Goal: Transaction & Acquisition: Purchase product/service

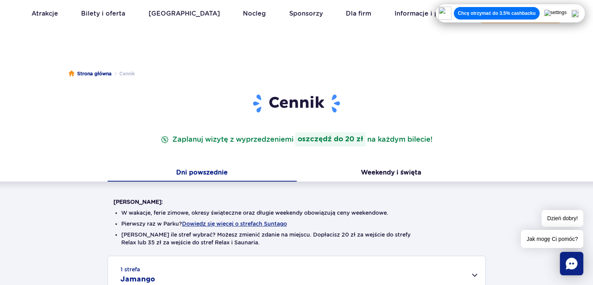
scroll to position [131, 0]
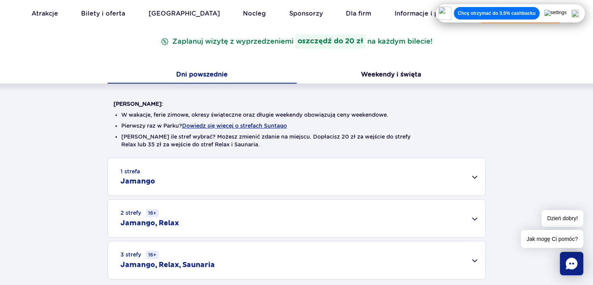
drag, startPoint x: 589, startPoint y: 60, endPoint x: 591, endPoint y: 69, distance: 8.7
click at [591, 69] on div "Cennik Zaplanuj wizytę z wyprzedzeniem i oszczędź do 20 zł na każdym bilecie! D…" at bounding box center [296, 150] width 605 height 311
click at [591, 69] on div "Dni powszednie Weekendy i święta" at bounding box center [296, 75] width 593 height 16
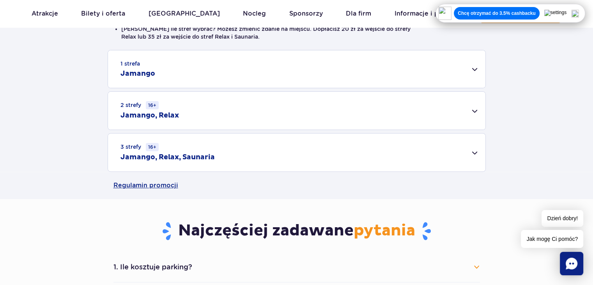
scroll to position [241, 0]
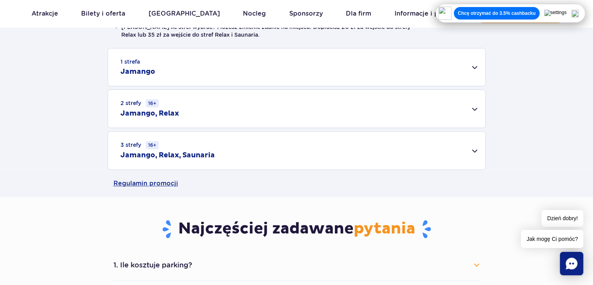
click at [426, 142] on div "3 strefy 16+ Jamango, Relax, Saunaria" at bounding box center [296, 150] width 377 height 38
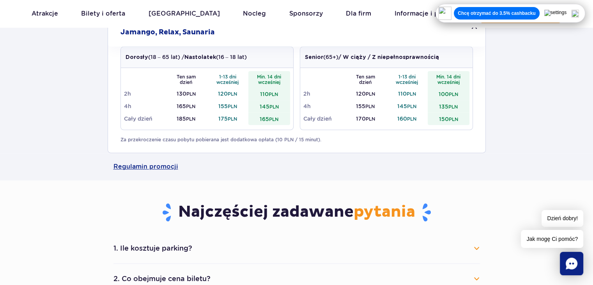
scroll to position [0, 0]
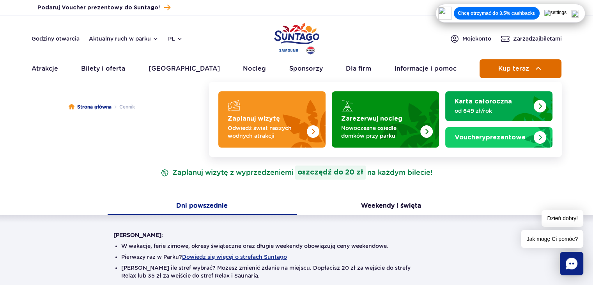
click at [529, 60] on button "Kup teraz" at bounding box center [521, 68] width 82 height 19
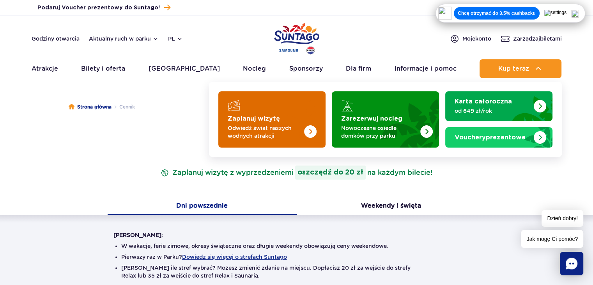
click at [300, 108] on img "Zaplanuj wizytę" at bounding box center [295, 117] width 62 height 61
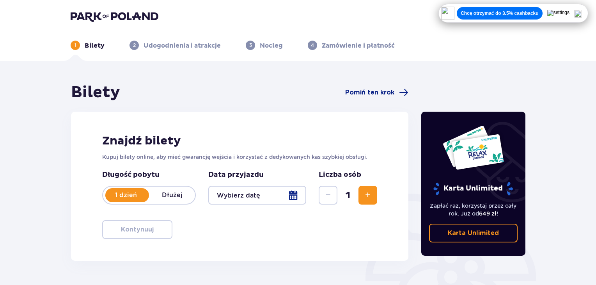
click at [172, 198] on p "Dłużej" at bounding box center [172, 195] width 46 height 9
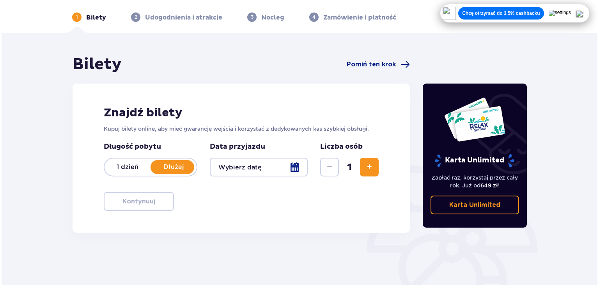
scroll to position [28, 0]
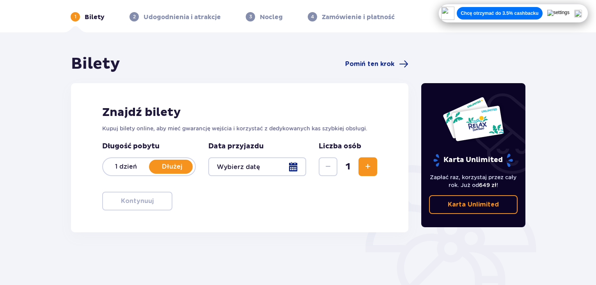
click at [292, 170] on div at bounding box center [257, 166] width 98 height 19
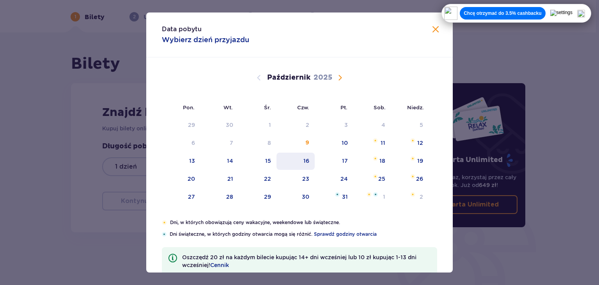
click at [304, 165] on div "16" at bounding box center [295, 160] width 39 height 17
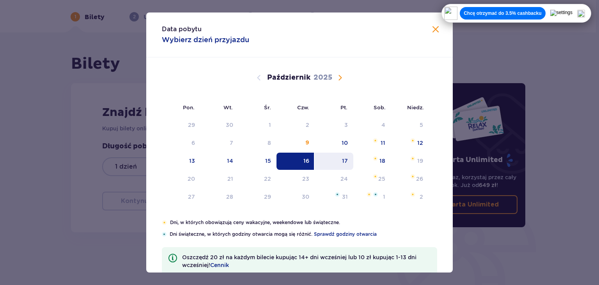
click at [349, 154] on div "17" at bounding box center [334, 160] width 39 height 17
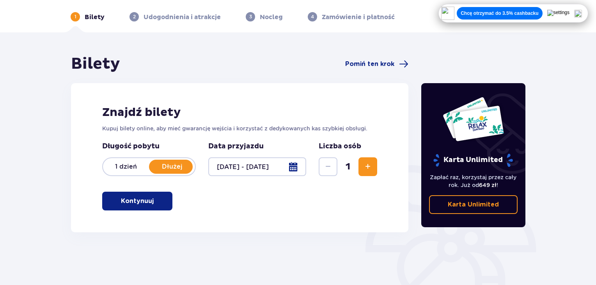
click at [283, 163] on div at bounding box center [257, 166] width 98 height 19
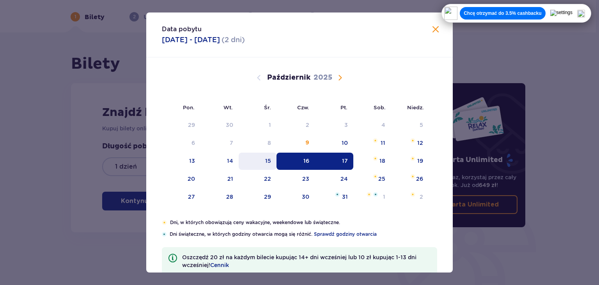
click at [262, 159] on div "15" at bounding box center [258, 160] width 38 height 17
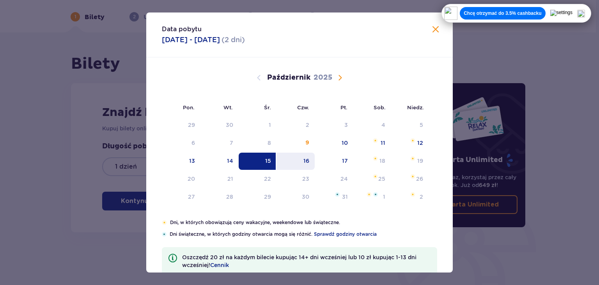
click at [304, 160] on div "16" at bounding box center [306, 161] width 6 height 8
type input "15.10.25 - 16.10.25"
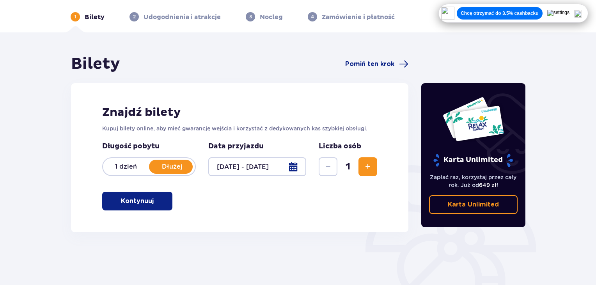
click at [288, 166] on div at bounding box center [257, 166] width 98 height 19
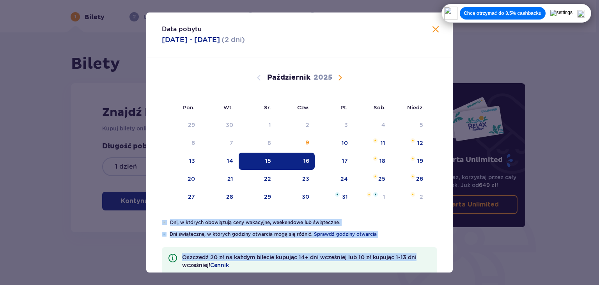
drag, startPoint x: 450, startPoint y: 173, endPoint x: 432, endPoint y: 252, distance: 80.4
click at [432, 252] on div "Data pobytu 15.10.2025 - 16.10.2025 ( 2 dni ) Pon. Wt. Śr. Czw. Pt. Sob. Niedz.…" at bounding box center [299, 142] width 306 height 260
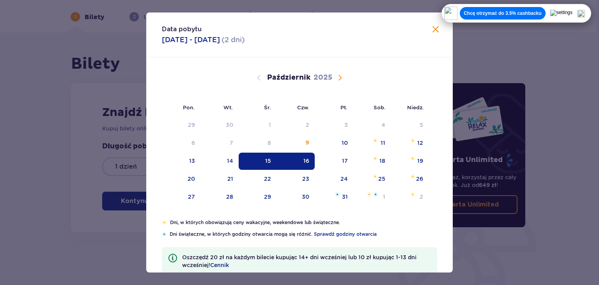
click at [369, 39] on div "Data pobytu 15.10.2025 - 16.10.2025 ( 2 dni )" at bounding box center [299, 34] width 306 height 45
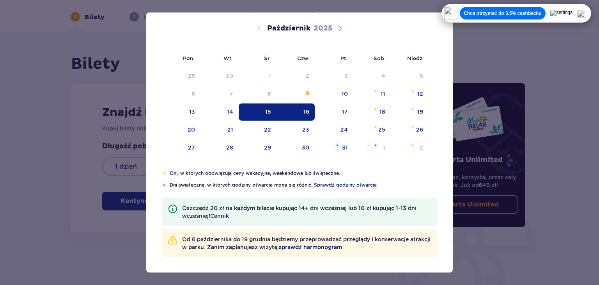
click at [322, 249] on span "sprawdź harmonogram" at bounding box center [310, 247] width 63 height 8
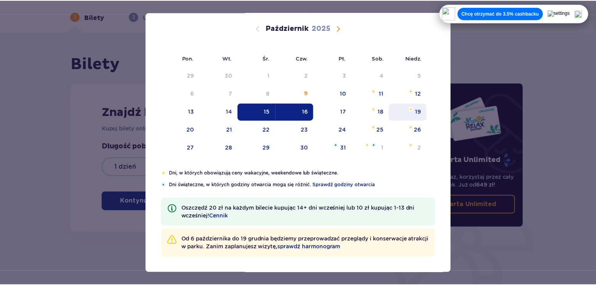
scroll to position [0, 0]
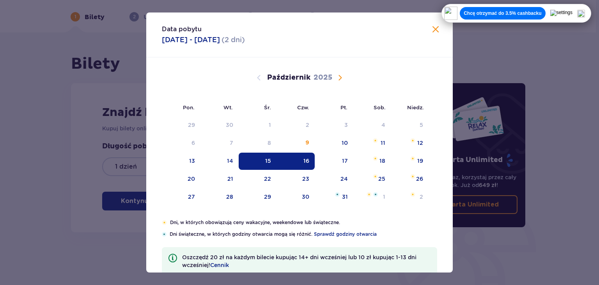
click at [435, 27] on span "Zamknij" at bounding box center [435, 29] width 9 height 9
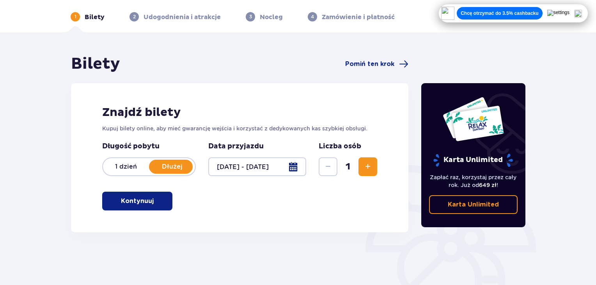
click at [368, 164] on span "Zwiększ" at bounding box center [367, 166] width 9 height 9
click at [138, 201] on p "Kontynuuj" at bounding box center [137, 200] width 33 height 9
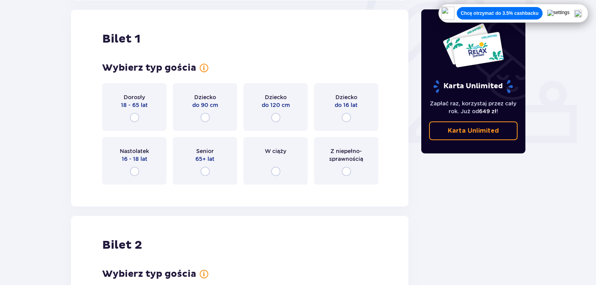
scroll to position [260, 0]
click at [133, 118] on input "radio" at bounding box center [134, 116] width 9 height 9
radio input "true"
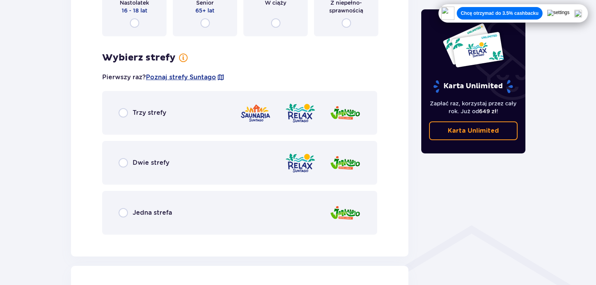
scroll to position [429, 0]
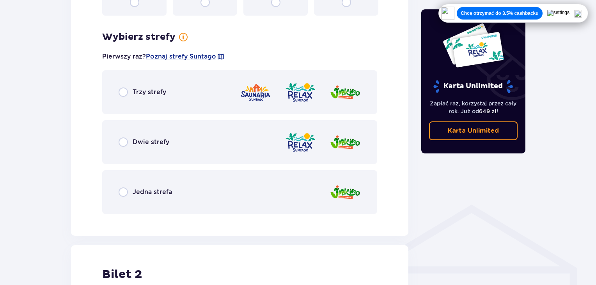
click at [130, 89] on div "Trzy strefy" at bounding box center [143, 91] width 48 height 9
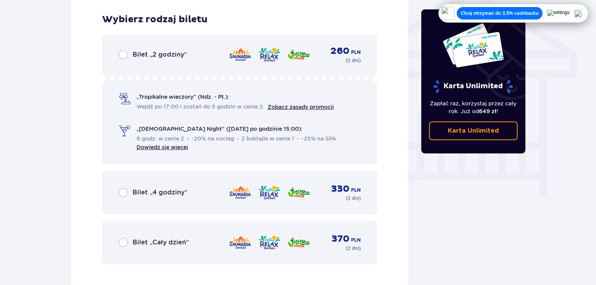
scroll to position [649, 0]
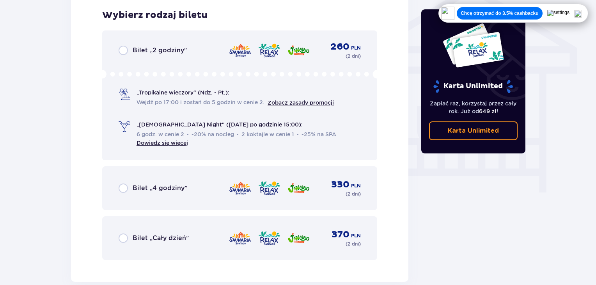
click at [161, 244] on div "Bilet „Cały dzień” 370 PLN ( 2 dni )" at bounding box center [240, 237] width 242 height 19
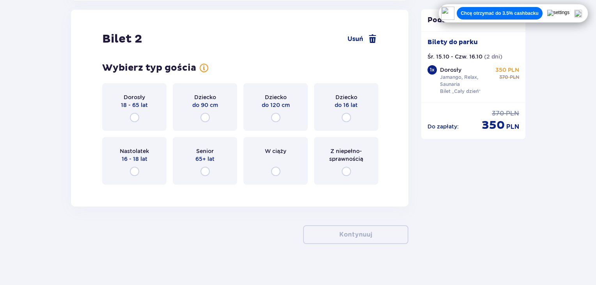
scroll to position [917, 0]
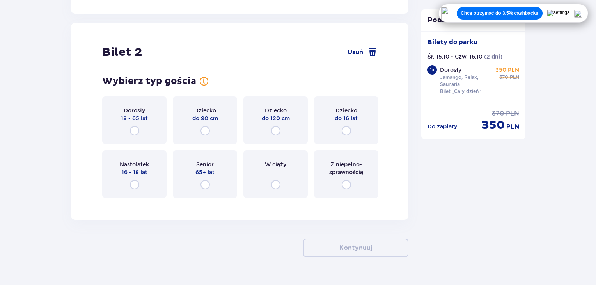
drag, startPoint x: 129, startPoint y: 129, endPoint x: 78, endPoint y: 132, distance: 51.5
click at [78, 132] on div "Bilet 2 Usuń Wybierz typ gościa dla biletu o numerze 2 Dorosły 18 - 65 lat Dzie…" at bounding box center [239, 121] width 337 height 196
click at [136, 130] on input "radio" at bounding box center [134, 130] width 9 height 9
radio input "true"
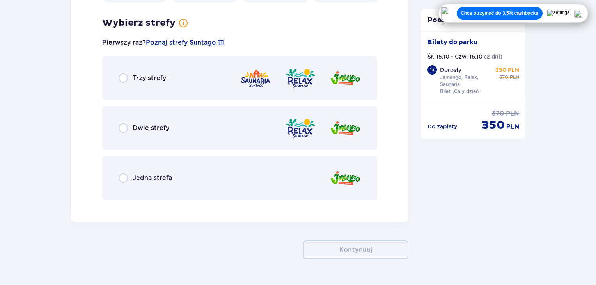
scroll to position [1120, 0]
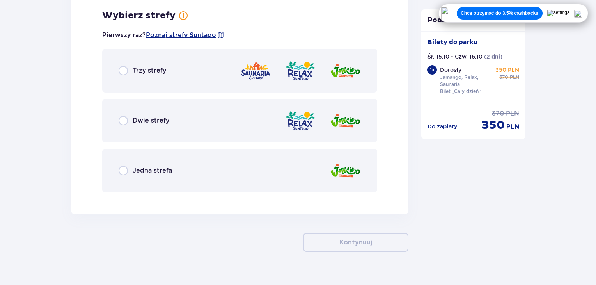
click at [127, 73] on input "radio" at bounding box center [123, 70] width 9 height 9
radio input "true"
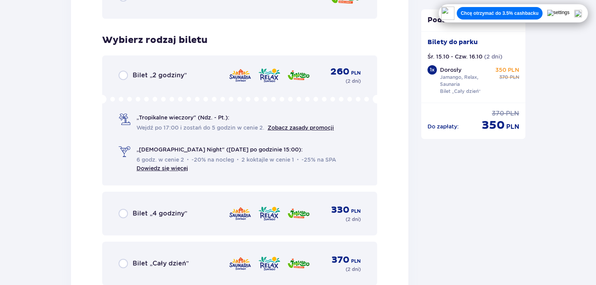
scroll to position [1318, 0]
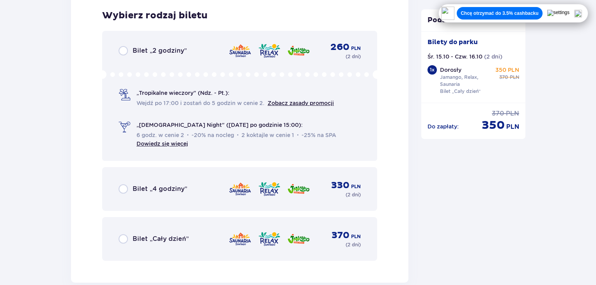
click at [134, 236] on span "Bilet „Cały dzień”" at bounding box center [161, 238] width 56 height 9
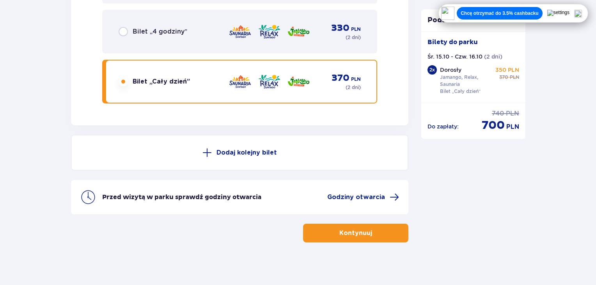
scroll to position [1478, 0]
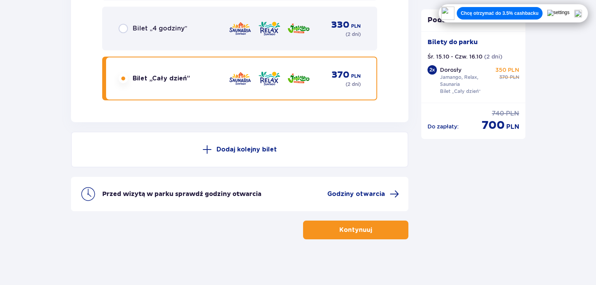
click at [339, 230] on p "Kontynuuj" at bounding box center [355, 229] width 33 height 9
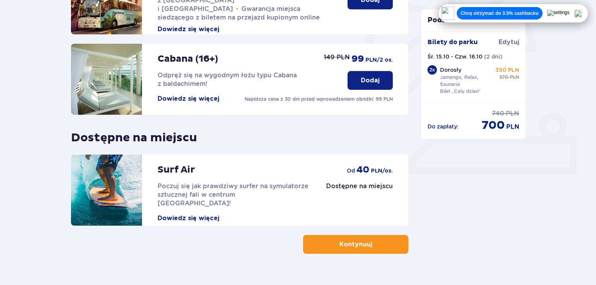
scroll to position [233, 0]
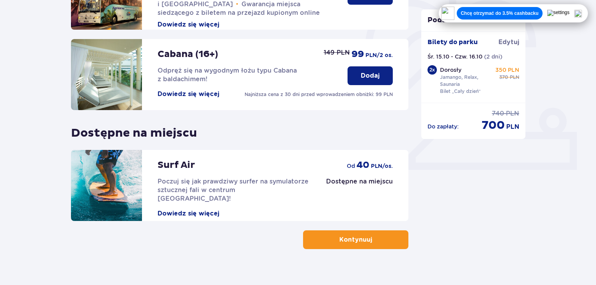
click at [368, 241] on button "Kontynuuj" at bounding box center [355, 239] width 105 height 19
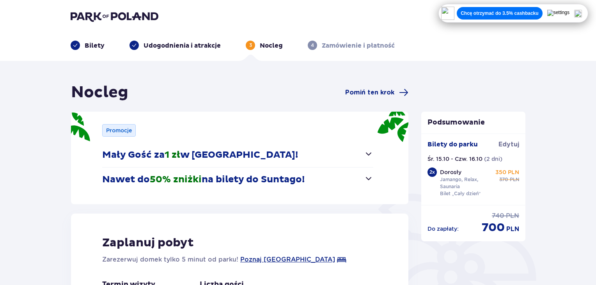
click at [362, 151] on button "Mały Gość za 1 zł w Suntago Village!" at bounding box center [237, 155] width 271 height 24
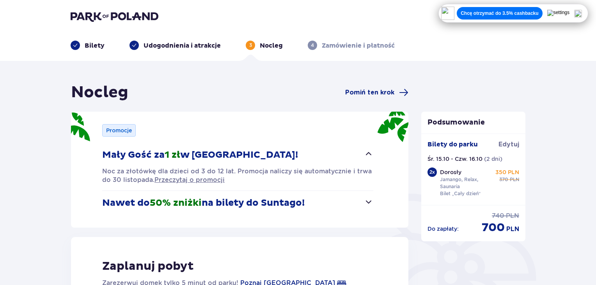
click at [362, 151] on button "Mały Gość za 1 zł w Suntago Village!" at bounding box center [237, 155] width 271 height 24
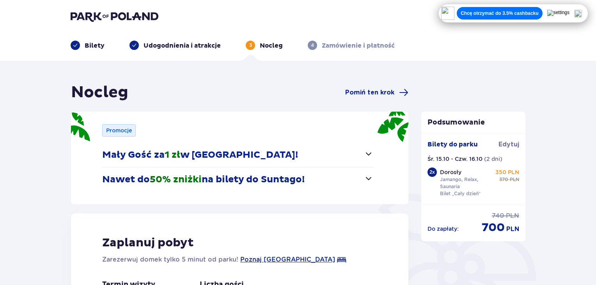
click at [366, 177] on span "button" at bounding box center [368, 177] width 9 height 9
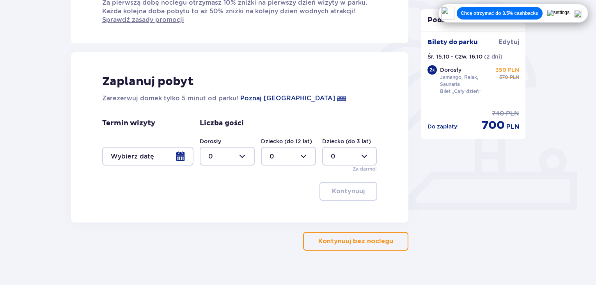
scroll to position [200, 0]
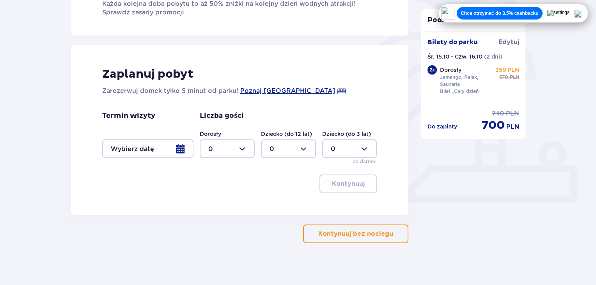
click at [212, 150] on div at bounding box center [227, 148] width 55 height 19
click at [215, 206] on div "2" at bounding box center [227, 204] width 38 height 9
type input "2"
click at [231, 145] on div at bounding box center [227, 148] width 55 height 19
drag, startPoint x: 251, startPoint y: 175, endPoint x: 250, endPoint y: 194, distance: 19.2
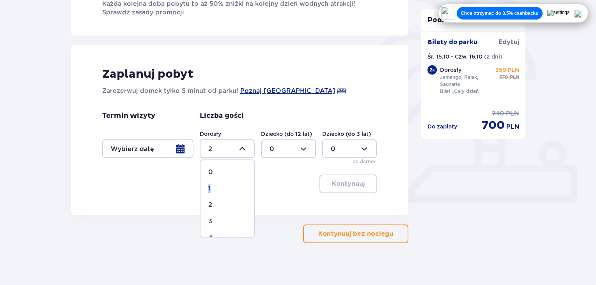
click at [250, 194] on span "0 1 2 3 4 5 6 7 8 9 10 11 12 13 14 15 16 17 18" at bounding box center [227, 198] width 55 height 78
click at [176, 150] on div at bounding box center [147, 148] width 91 height 19
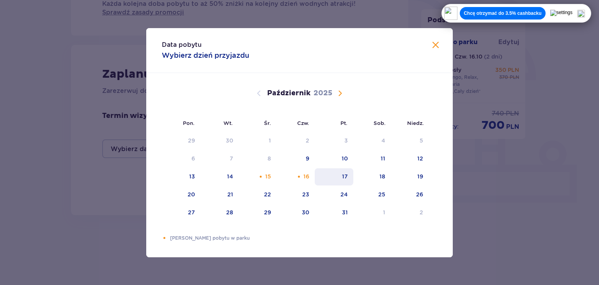
click at [331, 173] on div "17" at bounding box center [334, 176] width 39 height 17
click at [340, 177] on div "17" at bounding box center [334, 176] width 39 height 17
click at [278, 176] on div "16" at bounding box center [295, 176] width 39 height 17
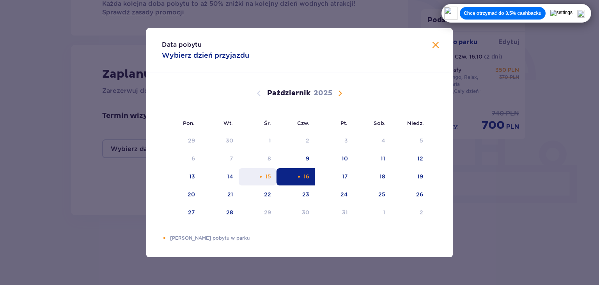
click at [262, 179] on div "15" at bounding box center [258, 176] width 38 height 17
click at [290, 175] on div "16" at bounding box center [295, 176] width 39 height 17
type input "15.10.25 - 16.10.25"
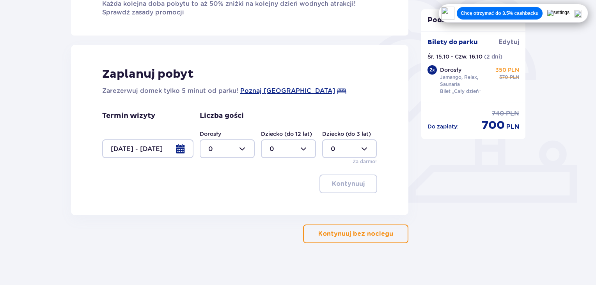
click at [207, 152] on div at bounding box center [227, 148] width 55 height 19
click at [217, 234] on div "4" at bounding box center [227, 237] width 38 height 9
click at [231, 145] on div at bounding box center [227, 148] width 55 height 19
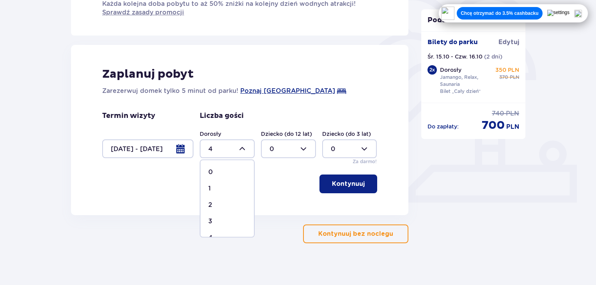
click at [214, 206] on div "2" at bounding box center [227, 204] width 38 height 9
type input "2"
click at [348, 185] on p "Kontynuuj" at bounding box center [348, 183] width 33 height 9
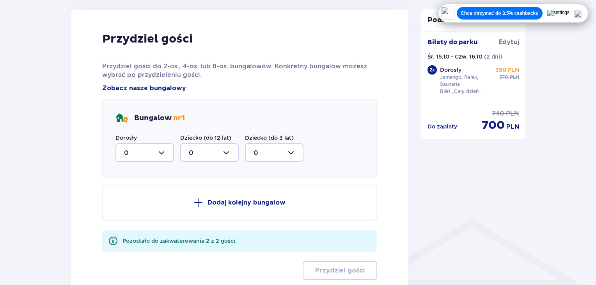
scroll to position [415, 0]
click at [150, 155] on div at bounding box center [144, 152] width 58 height 19
click at [134, 209] on div "2" at bounding box center [144, 209] width 41 height 9
type input "2"
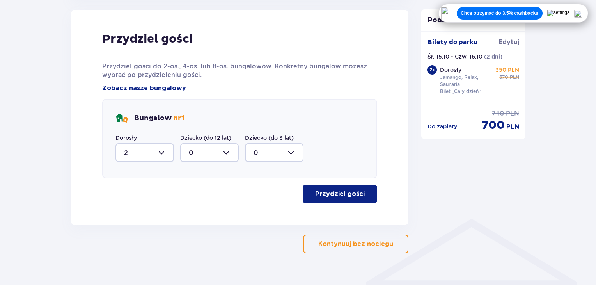
click at [352, 189] on p "Przydziel gości" at bounding box center [340, 193] width 50 height 9
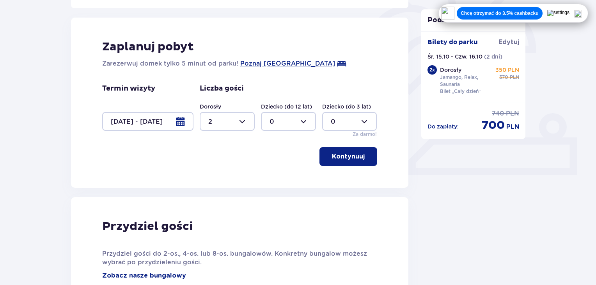
scroll to position [217, 0]
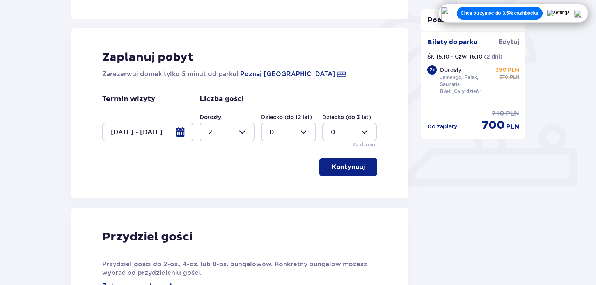
click at [221, 121] on div "Dorosły 2" at bounding box center [227, 127] width 55 height 28
click at [221, 124] on div at bounding box center [227, 131] width 55 height 19
click at [214, 216] on span "4" at bounding box center [226, 220] width 53 height 16
type input "4"
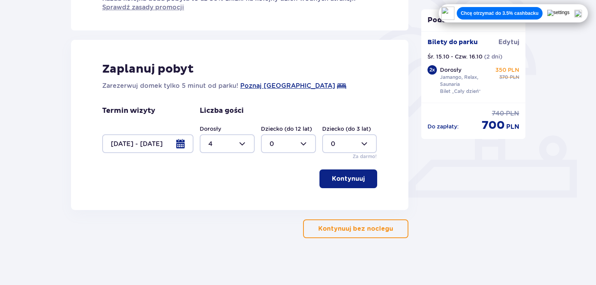
scroll to position [205, 0]
click at [335, 181] on p "Kontynuuj" at bounding box center [348, 178] width 33 height 9
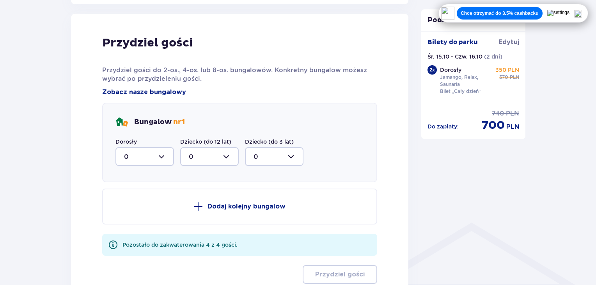
scroll to position [415, 0]
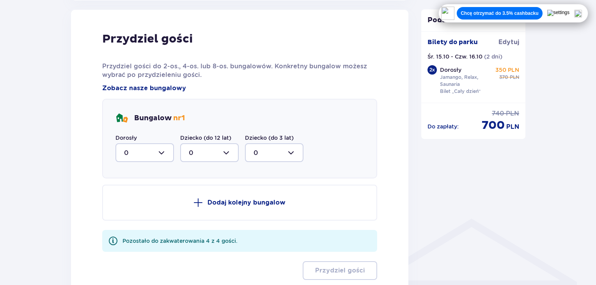
click at [140, 151] on div at bounding box center [144, 152] width 58 height 19
click at [136, 236] on span "4" at bounding box center [144, 242] width 57 height 16
type input "4"
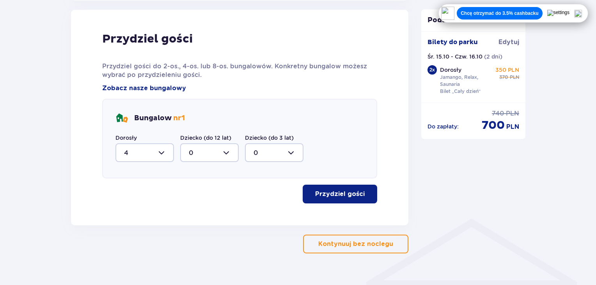
click at [340, 188] on button "Przydziel gości" at bounding box center [340, 193] width 74 height 19
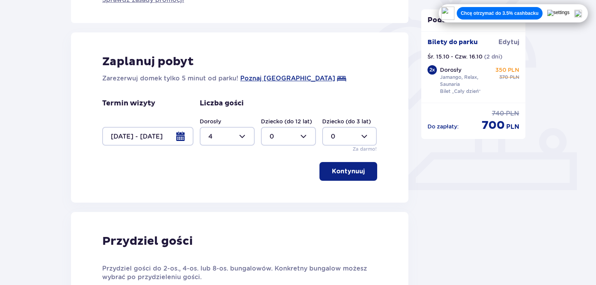
scroll to position [219, 0]
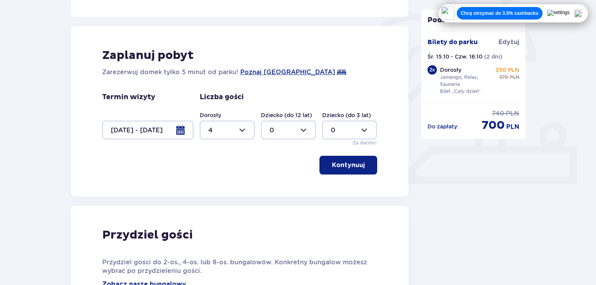
drag, startPoint x: 595, startPoint y: 53, endPoint x: 595, endPoint y: 68, distance: 14.4
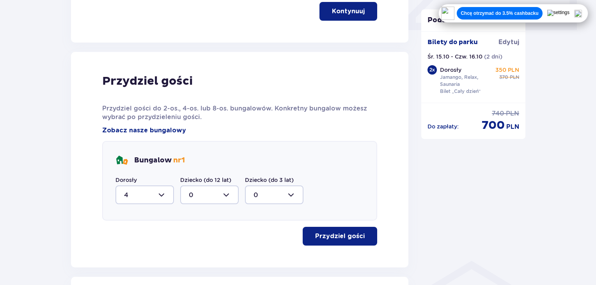
scroll to position [375, 0]
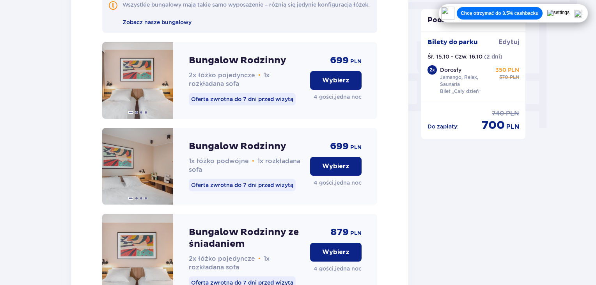
scroll to position [720, 0]
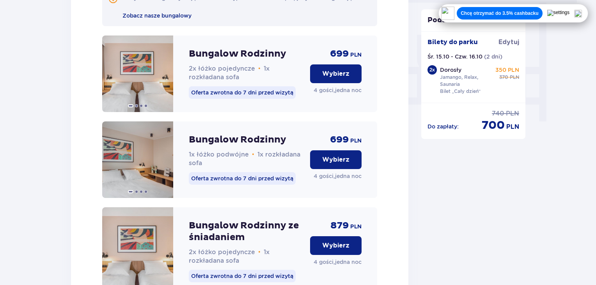
click at [345, 76] on p "Wybierz" at bounding box center [335, 73] width 27 height 9
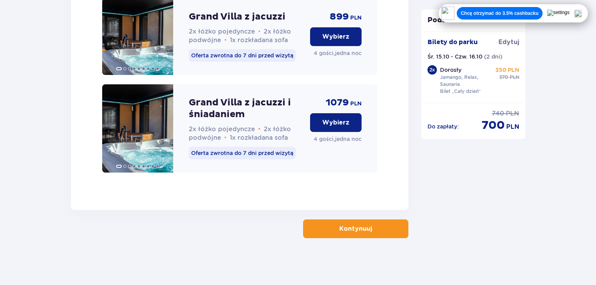
scroll to position [1133, 0]
click at [327, 122] on p "Wybierz" at bounding box center [335, 122] width 27 height 9
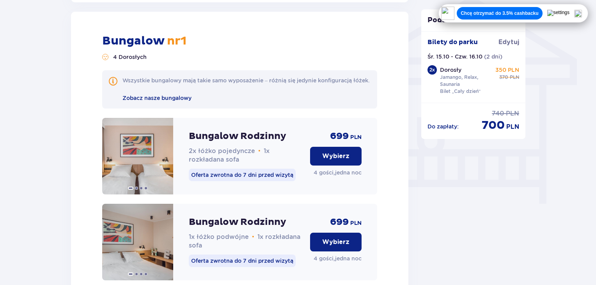
scroll to position [642, 0]
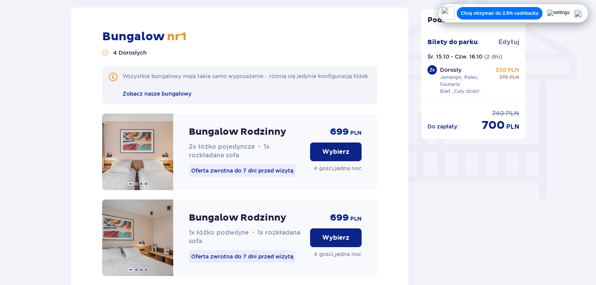
click at [332, 156] on p "Wybierz" at bounding box center [335, 151] width 27 height 9
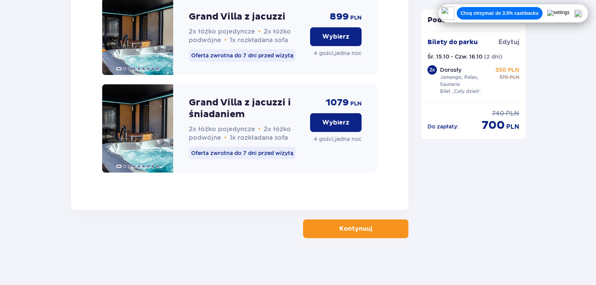
scroll to position [1133, 0]
click at [126, 149] on img at bounding box center [137, 128] width 71 height 88
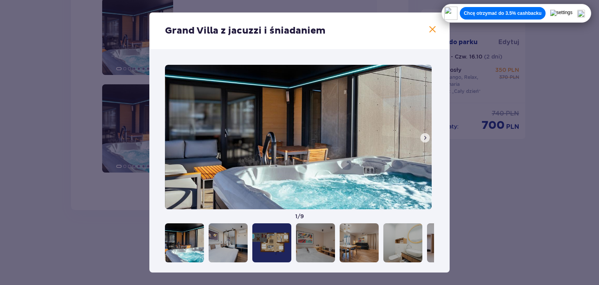
click at [425, 138] on span at bounding box center [425, 137] width 6 height 6
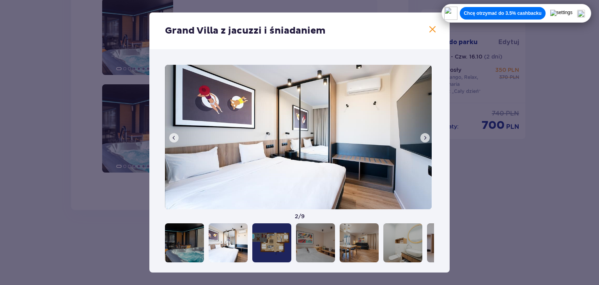
click at [425, 138] on span at bounding box center [425, 137] width 6 height 6
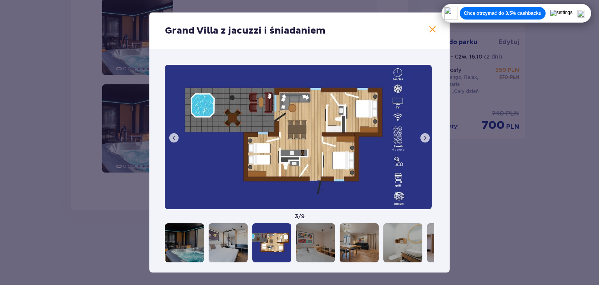
click at [425, 138] on span at bounding box center [425, 137] width 6 height 6
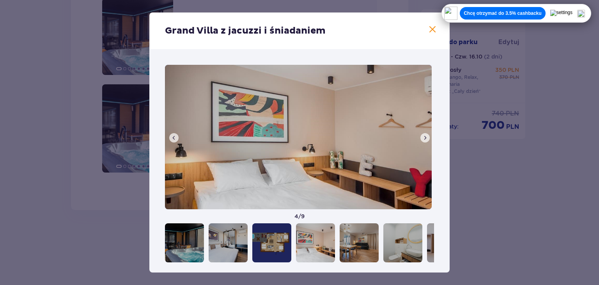
click at [425, 138] on span at bounding box center [425, 137] width 6 height 6
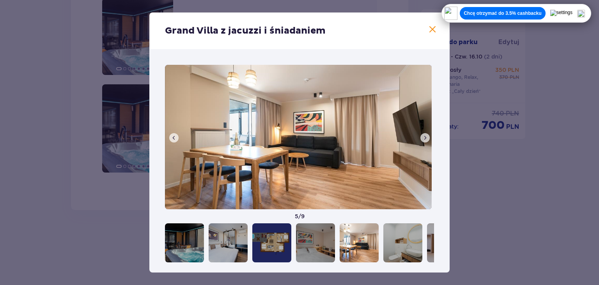
click at [425, 138] on span at bounding box center [425, 137] width 6 height 6
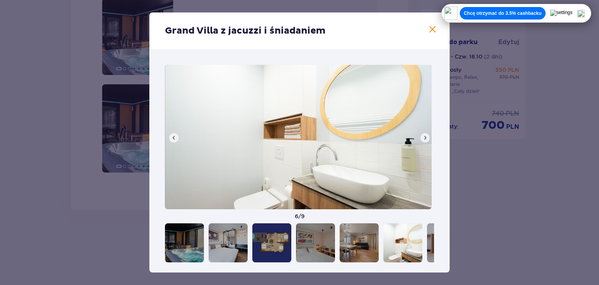
click at [425, 138] on span at bounding box center [425, 137] width 6 height 6
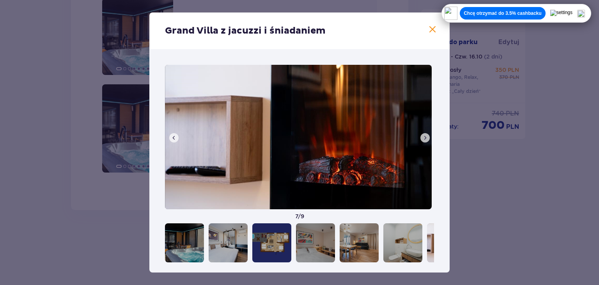
click at [425, 138] on span at bounding box center [425, 137] width 6 height 6
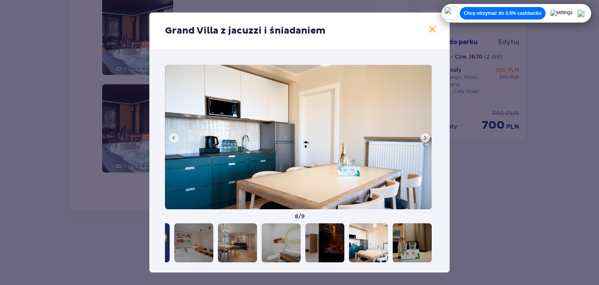
click at [430, 36] on div "Grand Villa z jacuzzi i śniadaniem" at bounding box center [299, 30] width 300 height 37
click at [429, 32] on span at bounding box center [432, 29] width 9 height 9
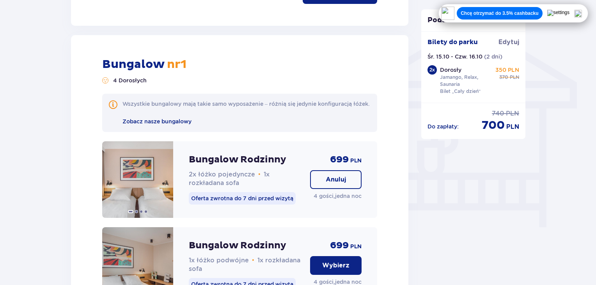
scroll to position [629, 0]
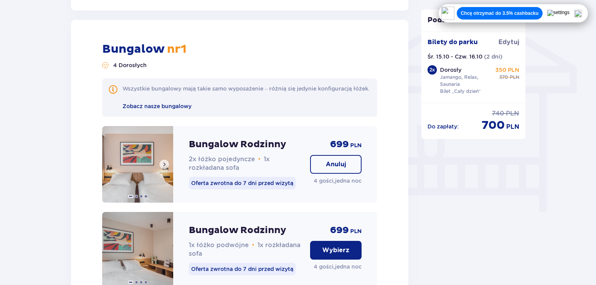
click at [164, 167] on span at bounding box center [164, 164] width 6 height 6
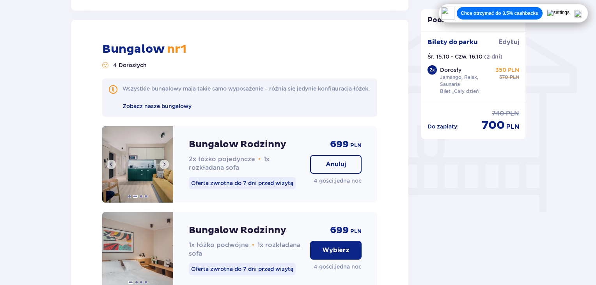
click at [147, 173] on img at bounding box center [137, 164] width 71 height 76
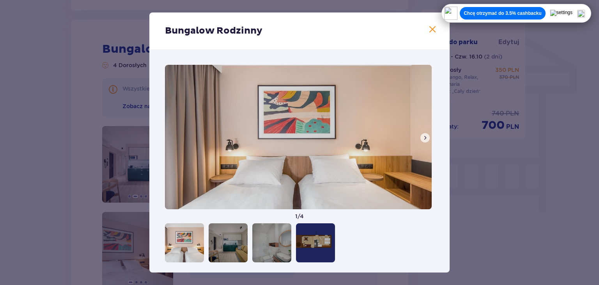
click at [425, 136] on span at bounding box center [425, 137] width 6 height 6
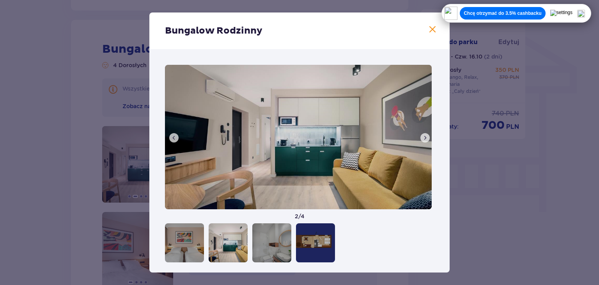
click at [425, 136] on span at bounding box center [425, 137] width 6 height 6
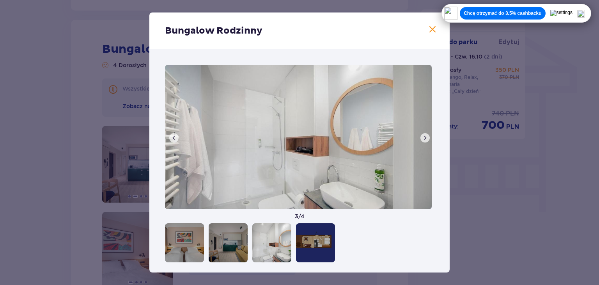
click at [425, 136] on span at bounding box center [425, 137] width 6 height 6
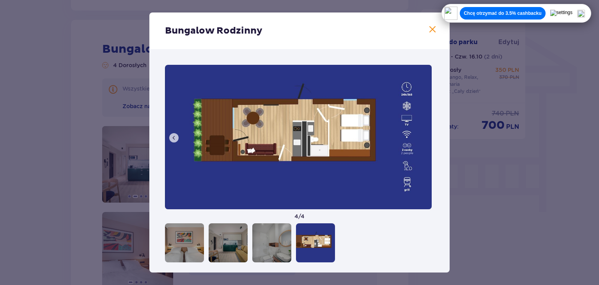
click at [425, 136] on img at bounding box center [298, 137] width 267 height 144
click at [172, 138] on span at bounding box center [174, 137] width 6 height 6
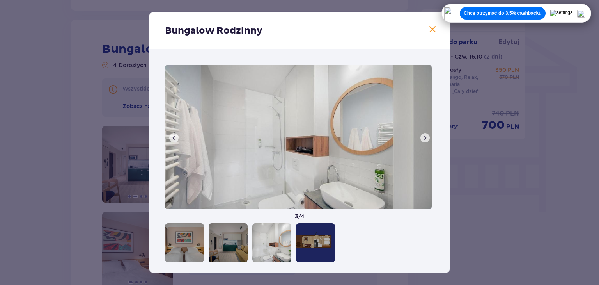
click at [172, 138] on span at bounding box center [174, 137] width 6 height 6
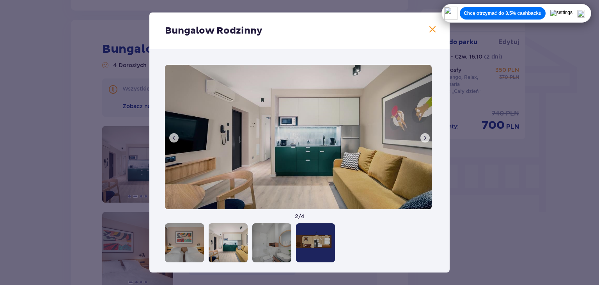
click at [172, 138] on span at bounding box center [174, 137] width 6 height 6
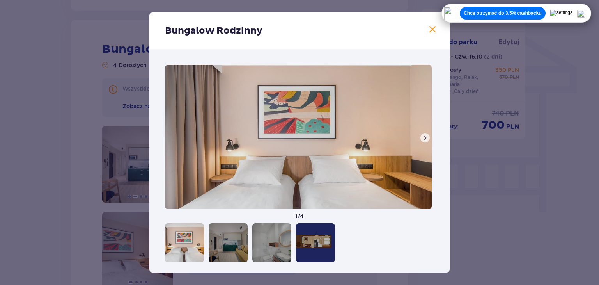
click at [433, 32] on span at bounding box center [432, 29] width 9 height 9
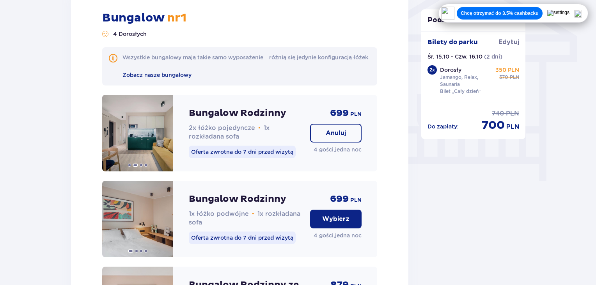
scroll to position [664, 0]
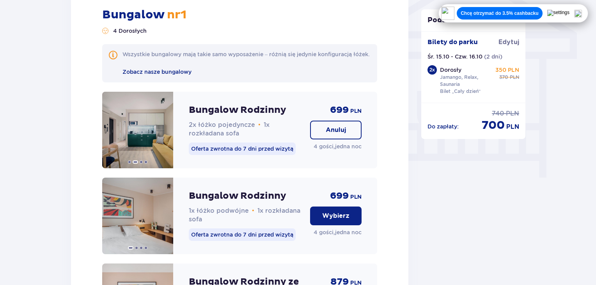
drag, startPoint x: 588, startPoint y: 167, endPoint x: 593, endPoint y: 176, distance: 10.8
click at [593, 176] on div "Nocleg Pomiń ten krok Promocje Mały Gość za 1 zł w Suntago Village! Noc za złot…" at bounding box center [298, 70] width 596 height 1347
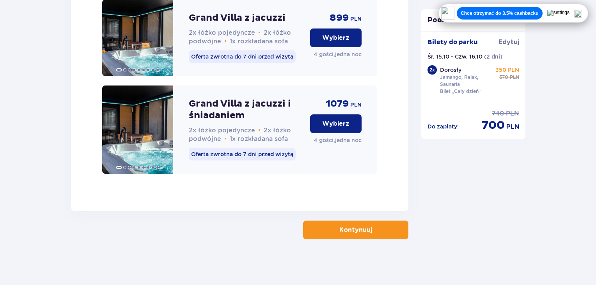
scroll to position [1133, 0]
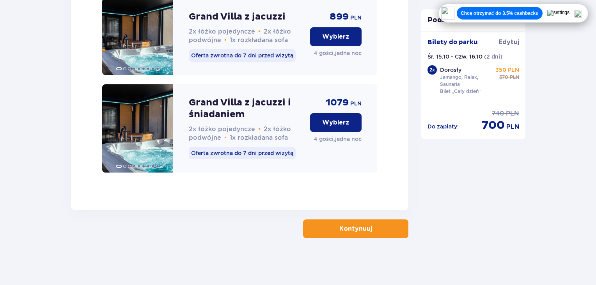
click at [352, 226] on p "Kontynuuj" at bounding box center [355, 228] width 33 height 9
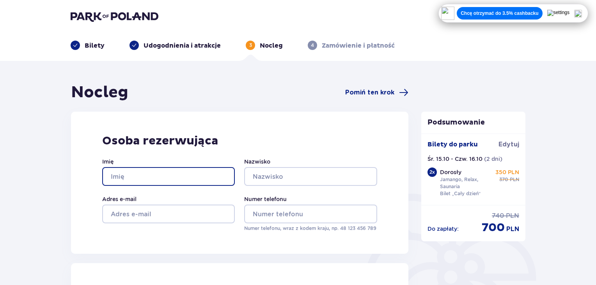
click at [149, 181] on input "Imię" at bounding box center [168, 176] width 133 height 19
type input "Kinga"
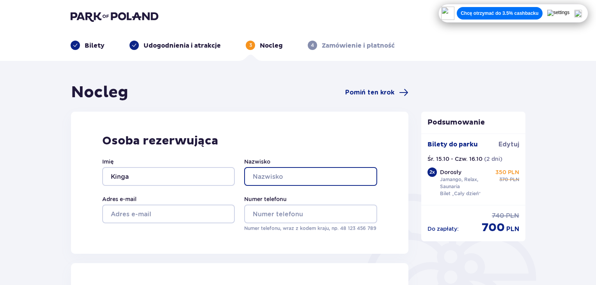
type input "Bemka"
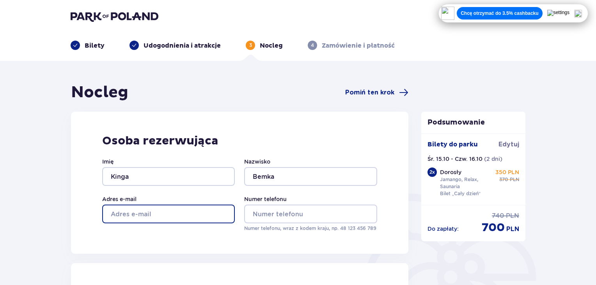
type input "[EMAIL_ADDRESS][DOMAIN_NAME]"
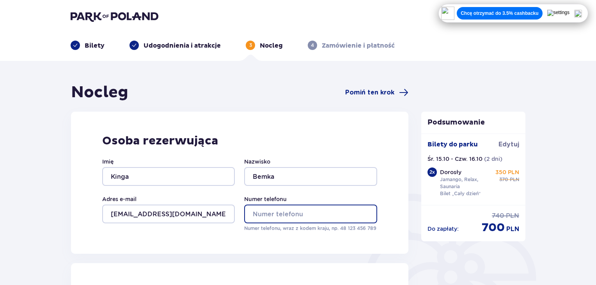
type input "795888156"
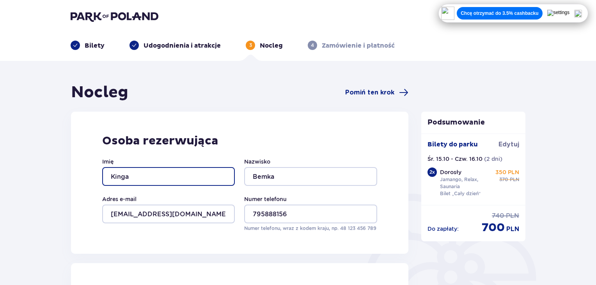
drag, startPoint x: 136, startPoint y: 179, endPoint x: 89, endPoint y: 181, distance: 47.2
click at [89, 181] on div "Osoba rezerwująca Imię Kinga Nazwisko Bemka Adres e-mail kingabemka1@gmail.com …" at bounding box center [239, 182] width 337 height 142
type input "Dawid"
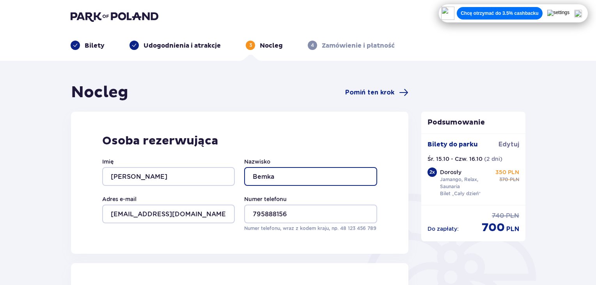
click at [278, 180] on input "Bemka" at bounding box center [310, 176] width 133 height 19
type input "B"
type input "Płonka"
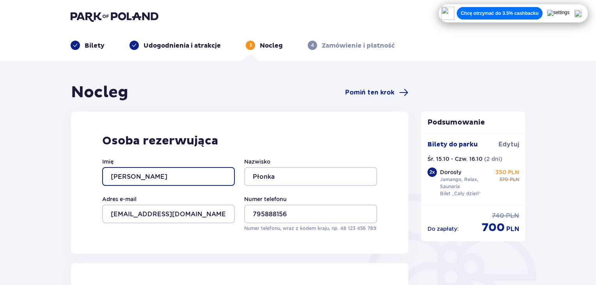
click at [195, 171] on input "Dawid" at bounding box center [168, 176] width 133 height 19
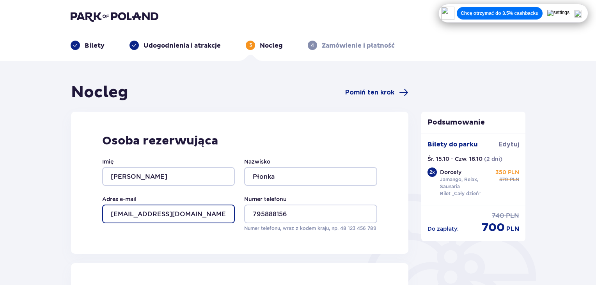
click at [186, 218] on input "[EMAIL_ADDRESS][DOMAIN_NAME]" at bounding box center [168, 213] width 133 height 19
type input "k"
type input "dawid.plonka01@gmail.com"
drag, startPoint x: 216, startPoint y: 216, endPoint x: 81, endPoint y: 211, distance: 135.7
click at [81, 211] on div "Osoba rezerwująca Imię Dawid Nazwisko Płonka Adres e-mail dawid.plonka01@gmail.…" at bounding box center [239, 182] width 337 height 142
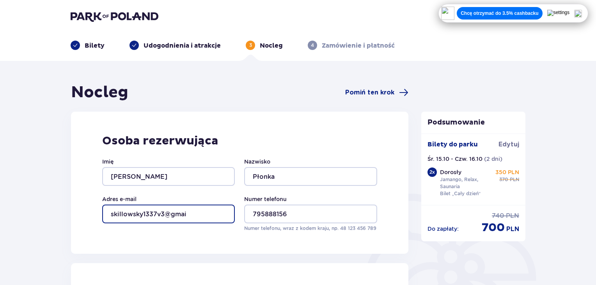
type input "skillowskyy1337v3@gmai"
drag, startPoint x: 203, startPoint y: 214, endPoint x: 47, endPoint y: 234, distance: 156.9
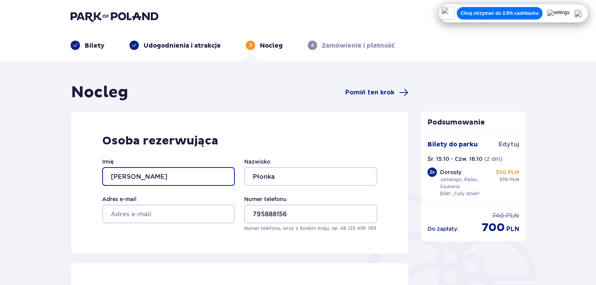
drag, startPoint x: 160, startPoint y: 175, endPoint x: 225, endPoint y: 193, distance: 67.0
click at [225, 193] on div "Imię Dawid Nazwisko Płonka Adres e-mail Numer telefonu 795888156 Numer telefonu…" at bounding box center [239, 194] width 275 height 74
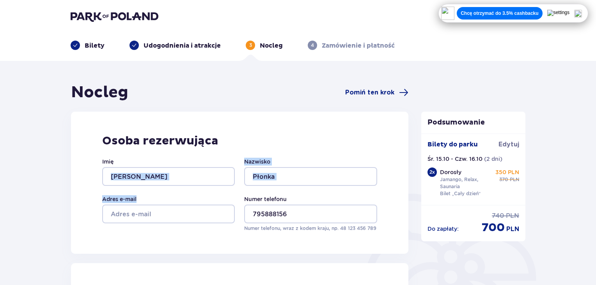
drag, startPoint x: 225, startPoint y: 193, endPoint x: 187, endPoint y: 158, distance: 51.3
click at [187, 158] on div "Imię Dawid Nazwisko Płonka Adres e-mail Numer telefonu 795888156 Numer telefonu…" at bounding box center [239, 194] width 275 height 74
click at [187, 174] on input "Dawid" at bounding box center [168, 176] width 133 height 19
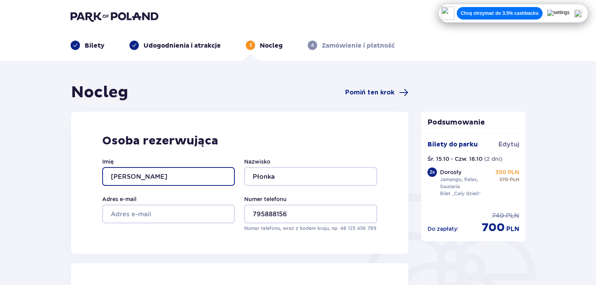
drag, startPoint x: 184, startPoint y: 174, endPoint x: 0, endPoint y: 163, distance: 184.4
type input "K"
type input "D"
type input "Kevin"
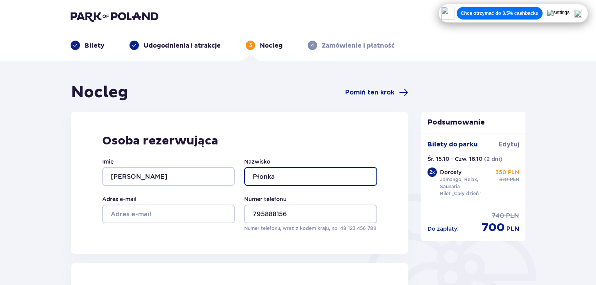
drag, startPoint x: 225, startPoint y: 164, endPoint x: 82, endPoint y: 175, distance: 143.5
click at [82, 175] on div "Osoba rezerwująca Imię Kevin Nazwisko Płonka Adres e-mail Numer telefonu 795888…" at bounding box center [239, 182] width 337 height 142
type input "Kubiciel"
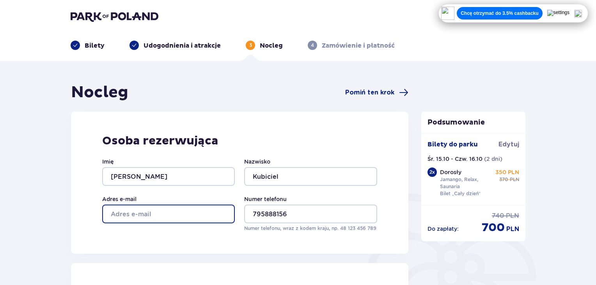
click at [122, 219] on input "Adres e-mail" at bounding box center [168, 213] width 133 height 19
type input "kvnkubiciel@gmail.com"
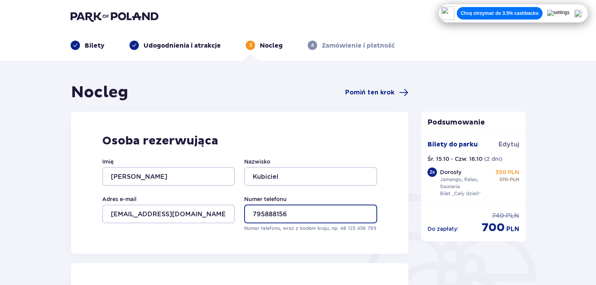
click at [299, 217] on input "795888156" at bounding box center [310, 213] width 133 height 19
type input "7"
click at [256, 214] on input "872198125" at bounding box center [310, 213] width 133 height 19
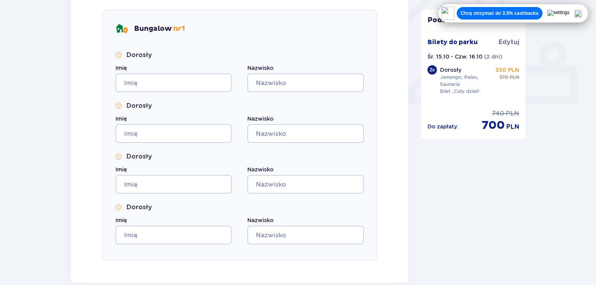
scroll to position [301, 0]
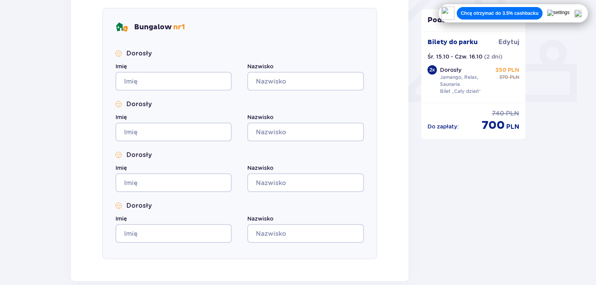
type input "572198125"
click at [134, 80] on input "Imię" at bounding box center [173, 81] width 116 height 19
type input "Kinga"
type input "Bemka"
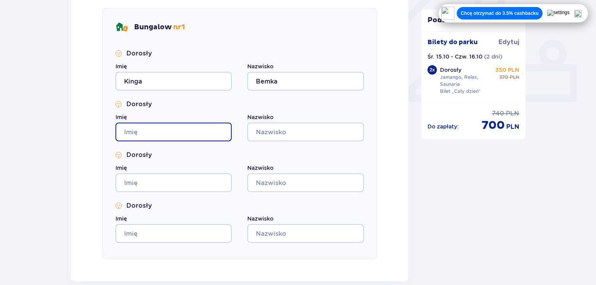
type input "Kinga"
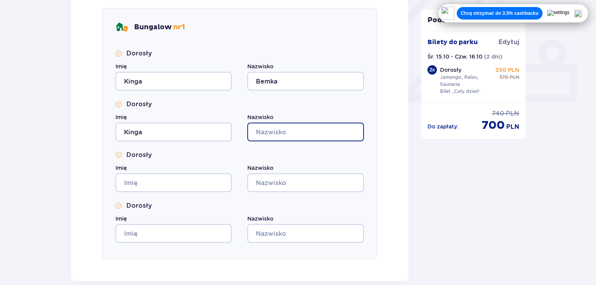
type input "Bemka"
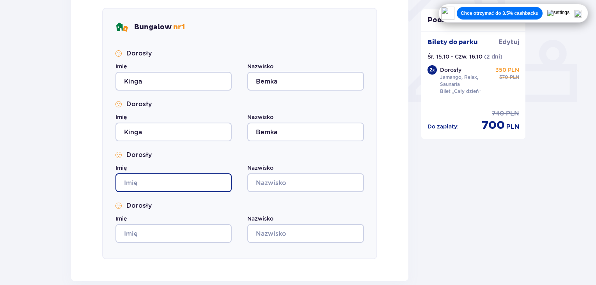
type input "Kinga"
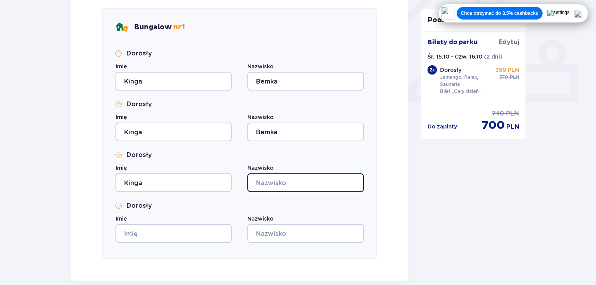
type input "Bemka"
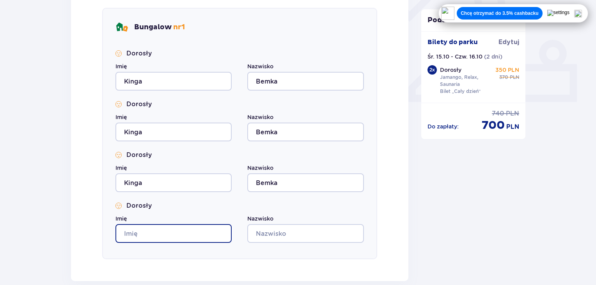
type input "Kinga"
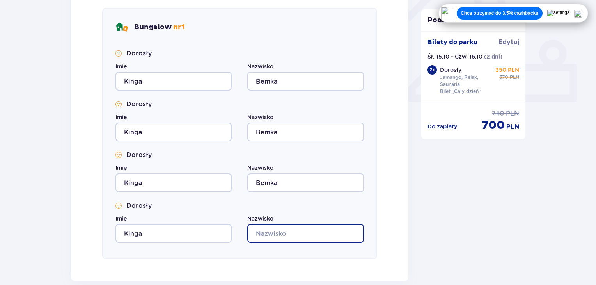
type input "Bemka"
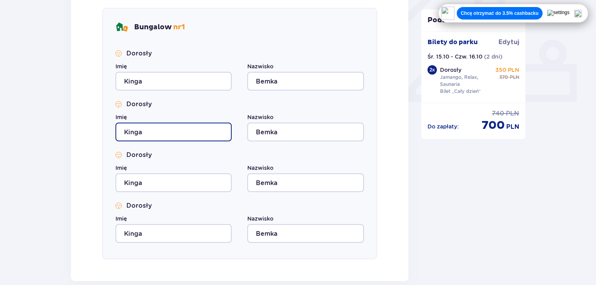
drag, startPoint x: 173, startPoint y: 131, endPoint x: 67, endPoint y: 143, distance: 107.5
click at [67, 143] on div "Nocleg Pomiń ten krok Osoba rezerwująca Imię Kevin Nazwisko Kubiciel Adres e-ma…" at bounding box center [240, 70] width 350 height 577
type input "Dennis"
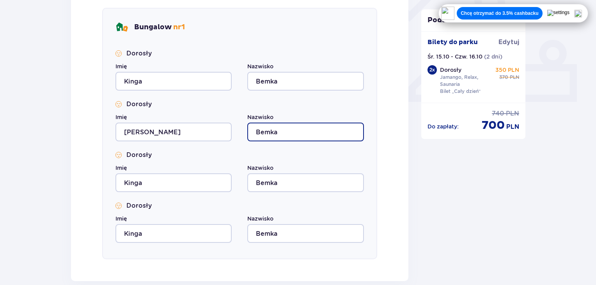
drag, startPoint x: 286, startPoint y: 131, endPoint x: 125, endPoint y: 170, distance: 165.7
click at [125, 170] on div "Dorosły Imię Kinga Nazwisko Bemka Dorosły Imię Dennis Nazwisko Bemka Dorosły Im…" at bounding box center [239, 145] width 248 height 193
type input "Kubiciel"
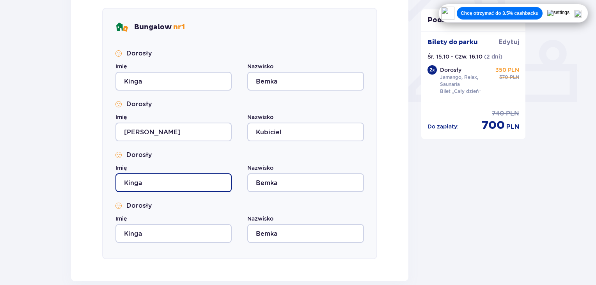
drag, startPoint x: 201, startPoint y: 186, endPoint x: 0, endPoint y: 225, distance: 204.9
click at [0, 225] on div "Nocleg Pomiń ten krok Osoba rezerwująca Imię Kevin Nazwisko Kubiciel Adres e-ma…" at bounding box center [298, 83] width 596 height 646
type input "Kevin"
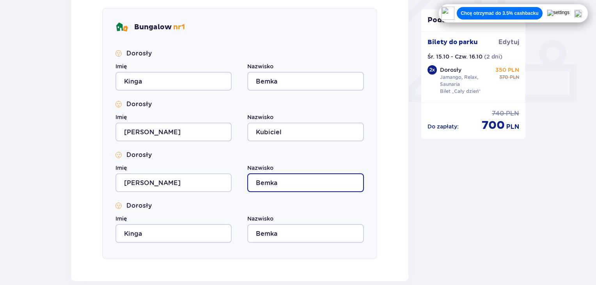
drag, startPoint x: 150, startPoint y: 217, endPoint x: 58, endPoint y: 236, distance: 93.9
click at [58, 236] on div "Nocleg Pomiń ten krok Osoba rezerwująca Imię Kevin Nazwisko Kubiciel Adres e-ma…" at bounding box center [298, 83] width 596 height 646
type input "Kubiciel"
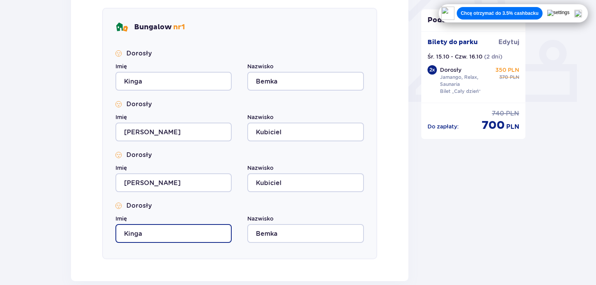
drag, startPoint x: 149, startPoint y: 237, endPoint x: 52, endPoint y: 235, distance: 97.1
click at [52, 235] on div "Nocleg Pomiń ten krok Osoba rezerwująca Imię Kevin Nazwisko Kubiciel Adres e-ma…" at bounding box center [298, 83] width 596 height 646
type input "Dawid"
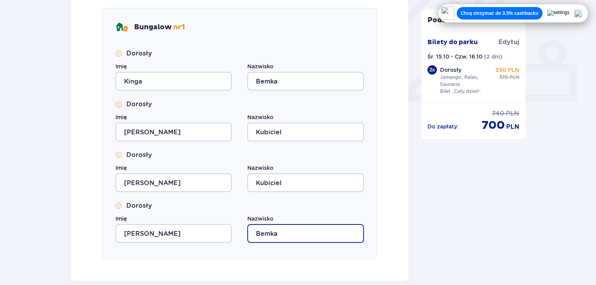
drag, startPoint x: 296, startPoint y: 237, endPoint x: 27, endPoint y: 250, distance: 269.7
click at [27, 250] on div "Nocleg Pomiń ten krok Osoba rezerwująca Imię Kevin Nazwisko Kubiciel Adres e-ma…" at bounding box center [298, 83] width 596 height 646
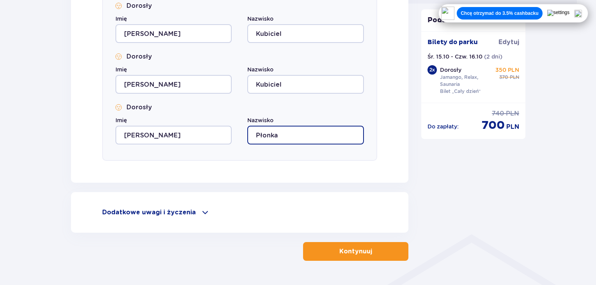
scroll to position [409, 0]
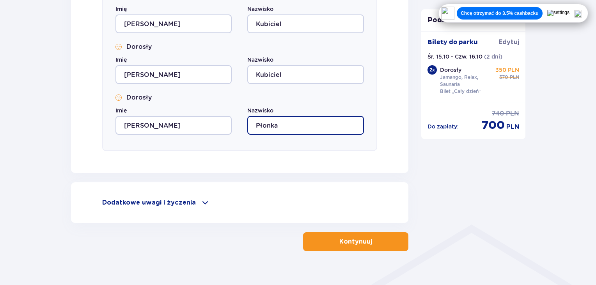
type input "Płonka"
click at [200, 199] on span at bounding box center [204, 202] width 9 height 9
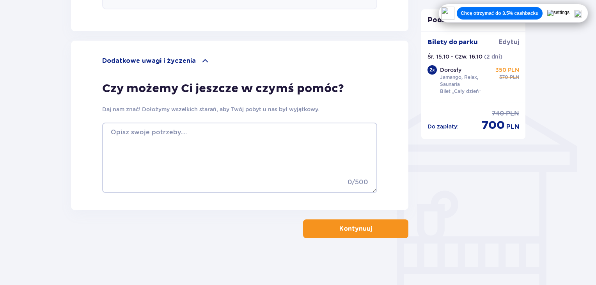
scroll to position [532, 0]
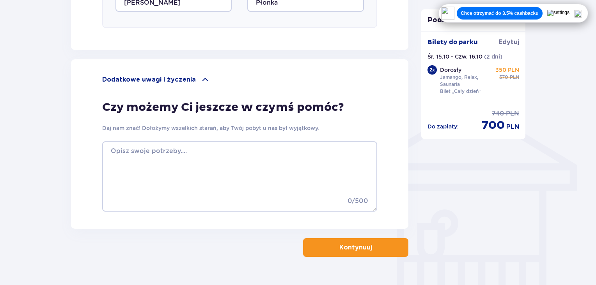
click at [194, 79] on div "Dodatkowe uwagi i życzenia" at bounding box center [239, 79] width 275 height 9
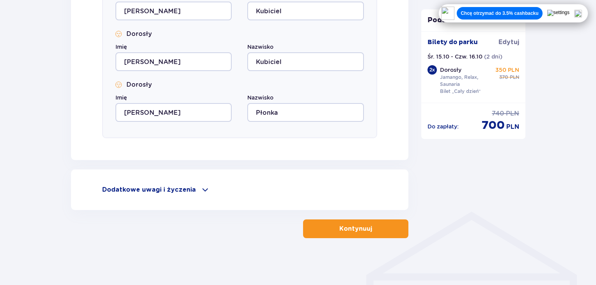
scroll to position [421, 0]
click at [361, 229] on p "Kontynuuj" at bounding box center [355, 229] width 33 height 9
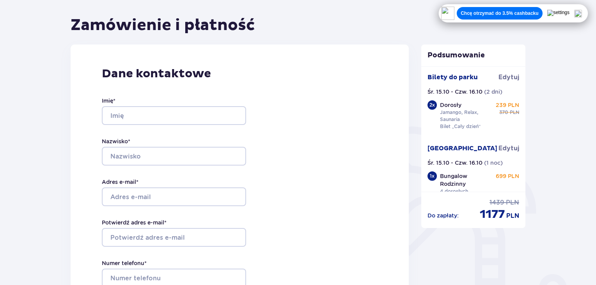
scroll to position [75, 0]
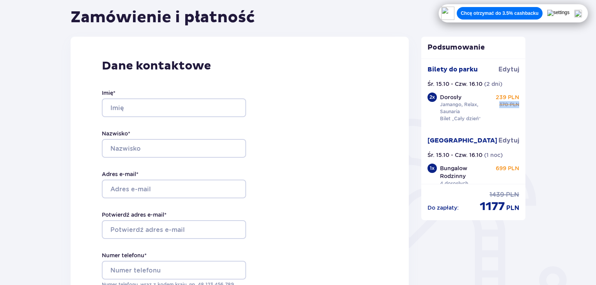
drag, startPoint x: 522, startPoint y: 97, endPoint x: 536, endPoint y: 104, distance: 16.0
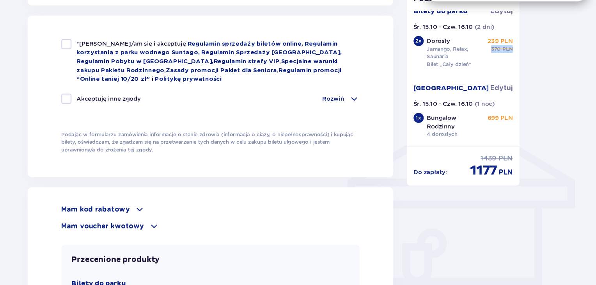
scroll to position [515, 0]
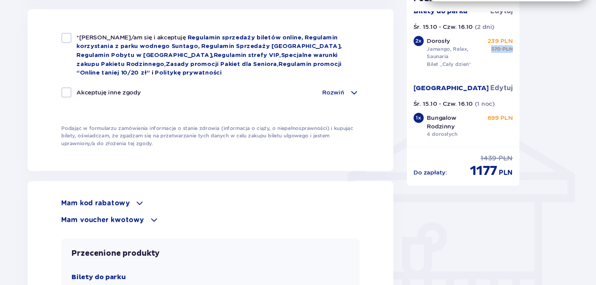
click at [149, 205] on p "Mam kod rabatowy" at bounding box center [133, 208] width 63 height 9
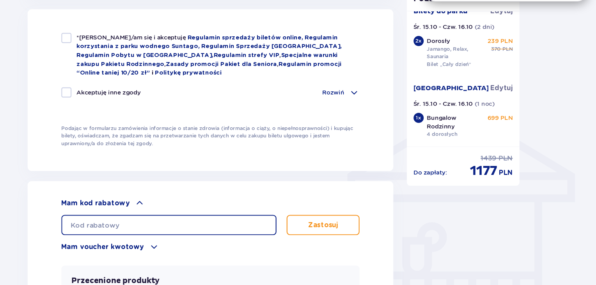
click at [184, 230] on input "text" at bounding box center [201, 228] width 199 height 19
type input "LDDSA1GE2A9IND"
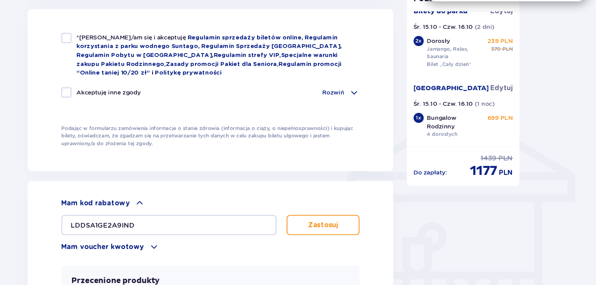
click at [322, 227] on button "Zastosuj" at bounding box center [343, 228] width 67 height 19
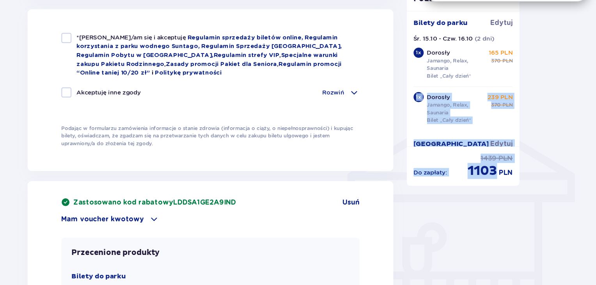
drag, startPoint x: 526, startPoint y: 67, endPoint x: 523, endPoint y: 89, distance: 21.6
click at [523, 89] on div "Podsumowanie Dodano bilet do zamówienia Bilety do parku Edytuj Śr. 15.10 - Czw.…" at bounding box center [473, 46] width 117 height 956
click at [508, 99] on div "1 x Dorosły Jamango, Relax, Saunaria Bilet „Cały dzień” 165 PLN cena regularna …" at bounding box center [473, 101] width 92 height 72
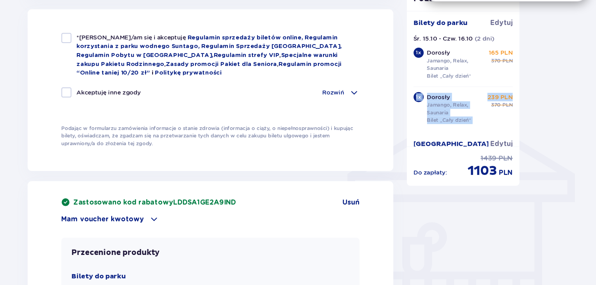
drag, startPoint x: 522, startPoint y: 88, endPoint x: 522, endPoint y: 107, distance: 18.7
click at [522, 107] on div "Bilety do parku Edytuj Śr. 15.10 - Czw. 16.10 ( 2 dni ) 1 x Dorosły Jamango, Re…" at bounding box center [473, 93] width 104 height 125
click at [513, 101] on div "1 x Dorosły Jamango, Relax, Saunaria Bilet „Cały dzień” 239 PLN cena regularna …" at bounding box center [473, 119] width 92 height 36
click at [514, 100] on div "1 x Dorosły Jamango, Relax, Saunaria Bilet „Cały dzień” 165 PLN cena regularna …" at bounding box center [473, 101] width 92 height 72
click at [522, 98] on div "Bilety do parku Edytuj Śr. 15.10 - Czw. 16.10 ( 2 dni ) 1 x Dorosły Jamango, Re…" at bounding box center [473, 93] width 104 height 125
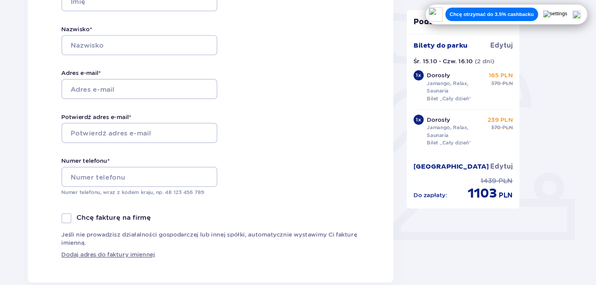
scroll to position [0, 0]
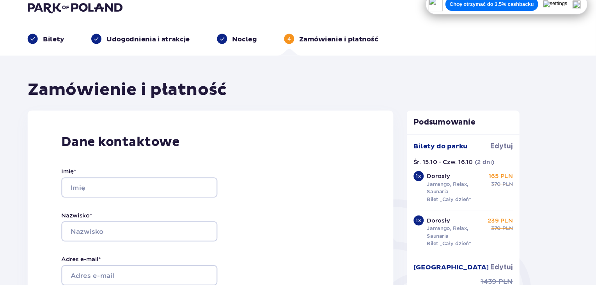
click at [96, 48] on p "Bilety" at bounding box center [95, 45] width 20 height 9
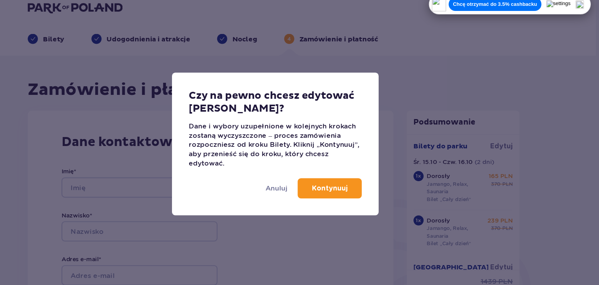
click at [345, 183] on p "Kontynuuj" at bounding box center [349, 183] width 33 height 9
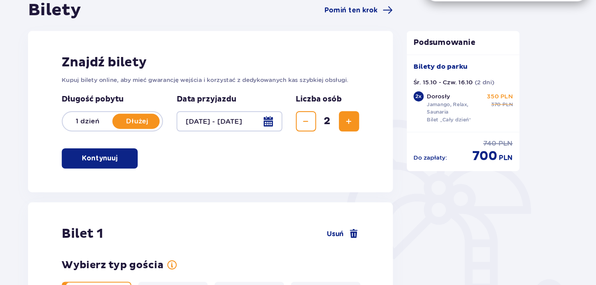
scroll to position [71, 0]
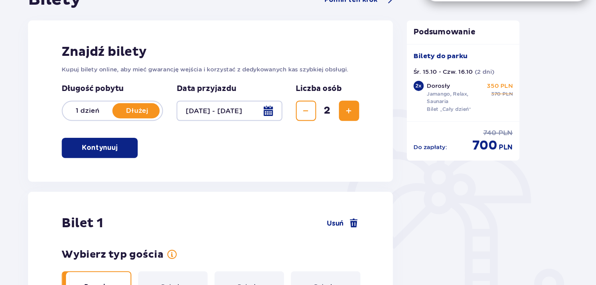
click at [333, 122] on button "Zmniejsz" at bounding box center [328, 123] width 19 height 19
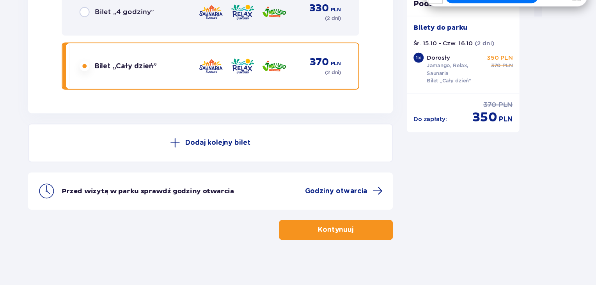
scroll to position [809, 0]
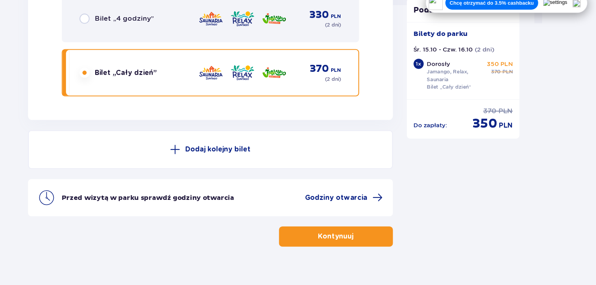
click at [361, 228] on p "Kontynuuj" at bounding box center [355, 229] width 33 height 9
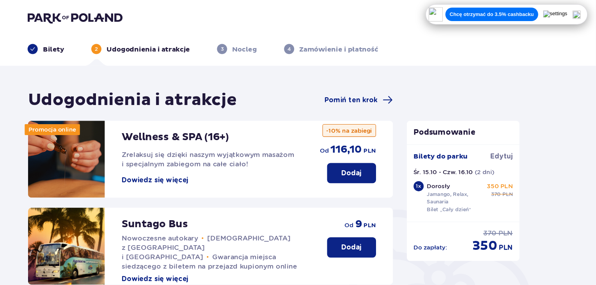
scroll to position [244, 0]
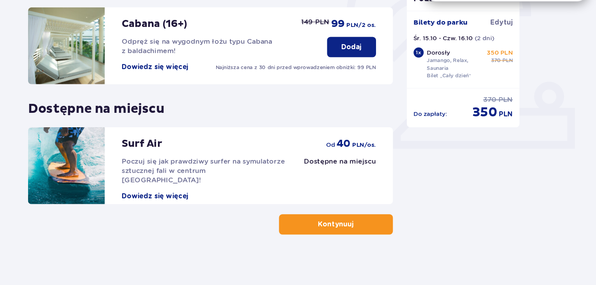
click at [379, 230] on button "Kontynuuj" at bounding box center [355, 228] width 105 height 19
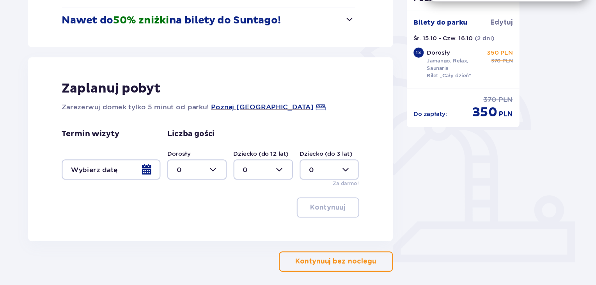
scroll to position [145, 0]
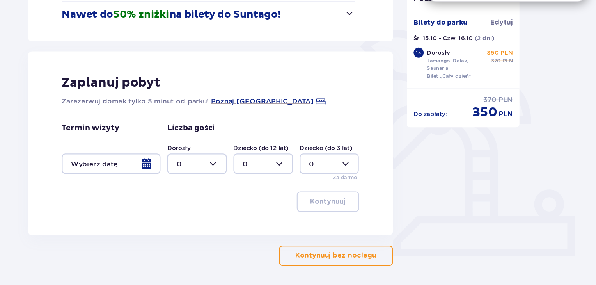
click at [226, 173] on div at bounding box center [227, 172] width 55 height 19
click at [214, 255] on span "4" at bounding box center [226, 261] width 53 height 16
type input "4"
click at [159, 179] on div at bounding box center [147, 172] width 91 height 19
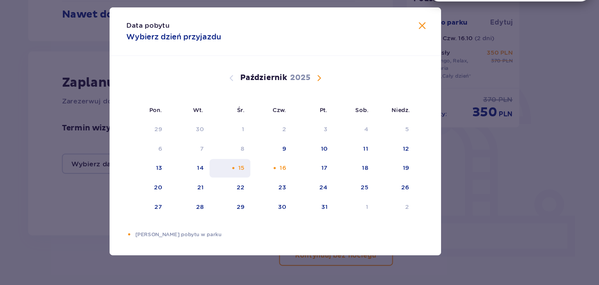
click at [264, 177] on div "15" at bounding box center [258, 176] width 38 height 17
click at [299, 175] on div "Pomarańczowa kropka" at bounding box center [298, 176] width 5 height 5
type input "[DATE] - [DATE]"
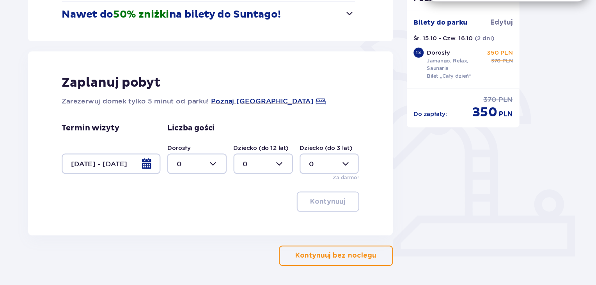
click at [226, 177] on div at bounding box center [227, 172] width 55 height 19
click at [222, 256] on span "4" at bounding box center [226, 261] width 53 height 16
type input "4"
click at [348, 206] on p "Kontynuuj" at bounding box center [348, 207] width 33 height 9
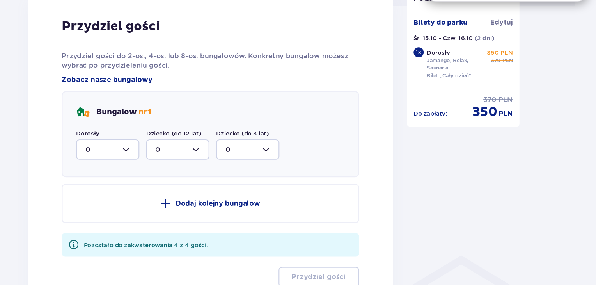
scroll to position [383, 0]
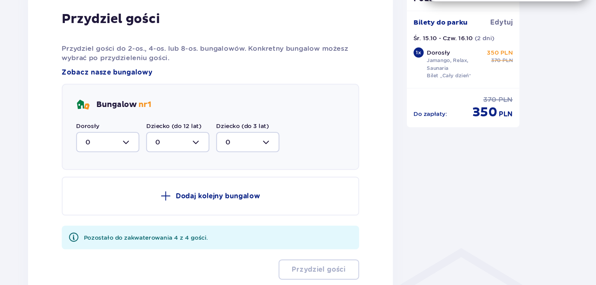
click at [153, 156] on div at bounding box center [144, 152] width 58 height 19
click at [131, 237] on div "4" at bounding box center [144, 241] width 41 height 9
type input "4"
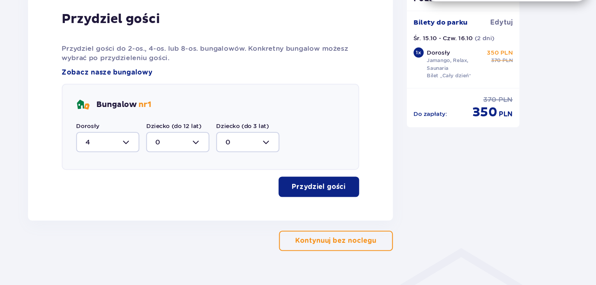
drag, startPoint x: 595, startPoint y: 174, endPoint x: 595, endPoint y: 141, distance: 32.7
click at [363, 198] on span "button" at bounding box center [365, 193] width 9 height 9
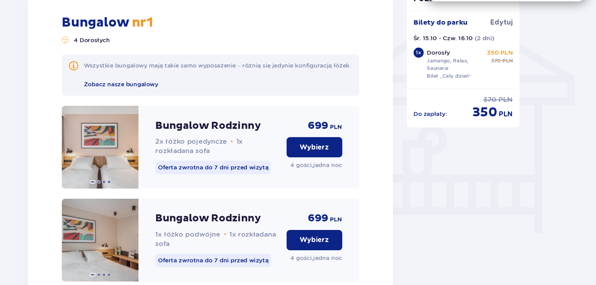
scroll to position [607, 0]
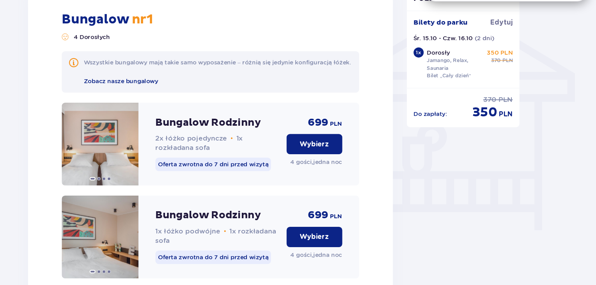
click at [326, 159] on p "Wybierz" at bounding box center [335, 154] width 27 height 9
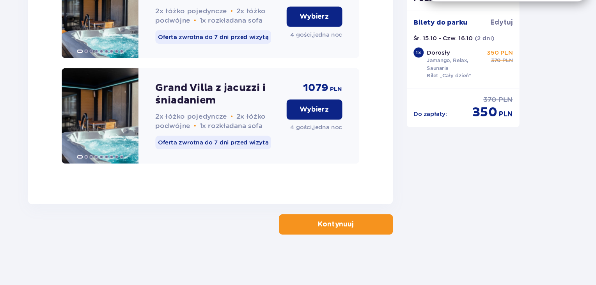
scroll to position [1101, 0]
click at [360, 224] on p "Kontynuuj" at bounding box center [355, 228] width 33 height 9
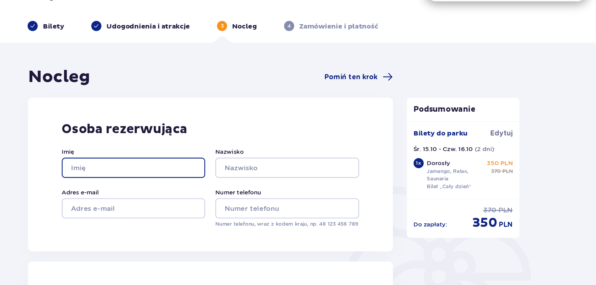
click at [131, 180] on input "Imię" at bounding box center [168, 176] width 133 height 19
type input "K"
type input "Dennis"
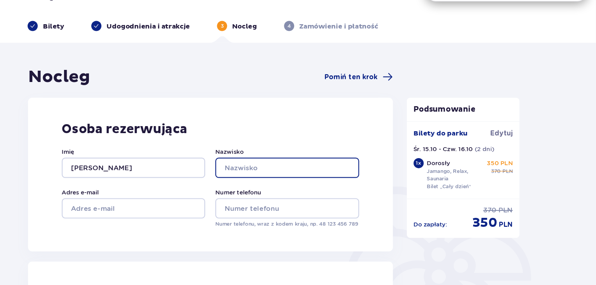
click at [264, 175] on input "Nazwisko" at bounding box center [310, 176] width 133 height 19
type input "Kubiciel"
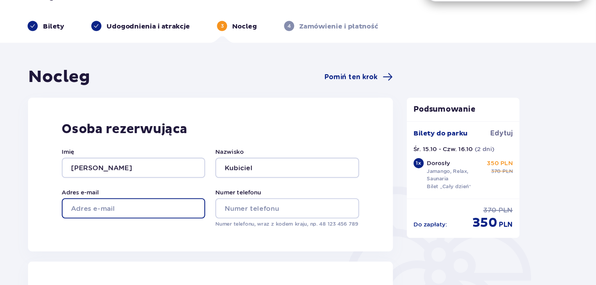
click at [177, 213] on input "Adres e-mail" at bounding box center [168, 213] width 133 height 19
type input "kubiciel.kd@gmail.com"
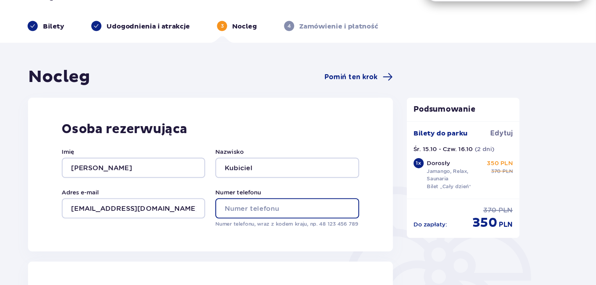
click at [260, 218] on input "Numer telefonu" at bounding box center [310, 213] width 133 height 19
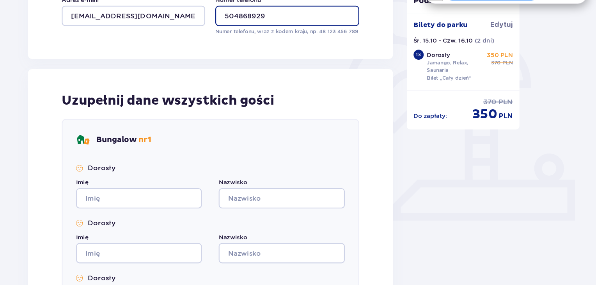
scroll to position [180, 0]
type input "504868929"
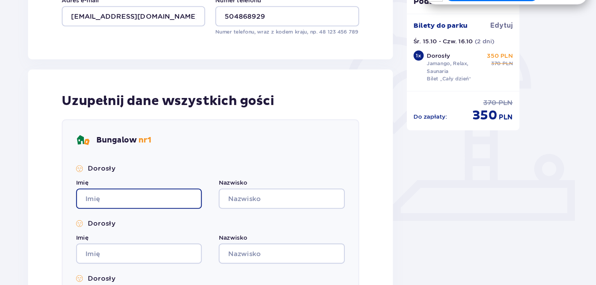
click at [172, 202] on input "Imię" at bounding box center [173, 202] width 116 height 19
type input "Dennis"
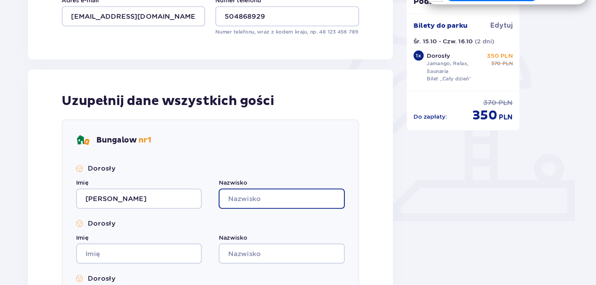
click at [272, 206] on input "Nazwisko" at bounding box center [305, 202] width 116 height 19
type input "Kubiciel"
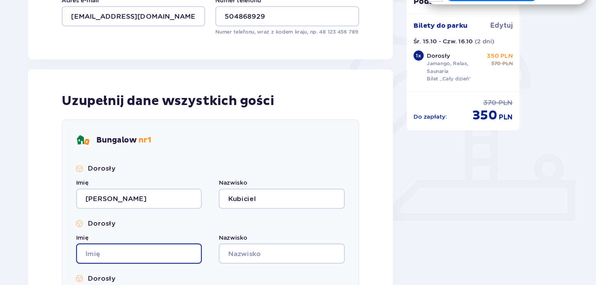
click at [149, 258] on input "Imię" at bounding box center [173, 252] width 116 height 19
type input "Kevin"
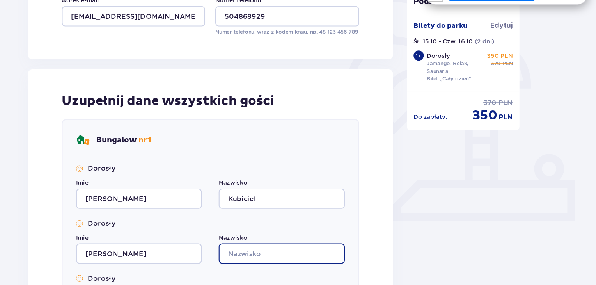
click at [284, 258] on input "Nazwisko" at bounding box center [305, 252] width 116 height 19
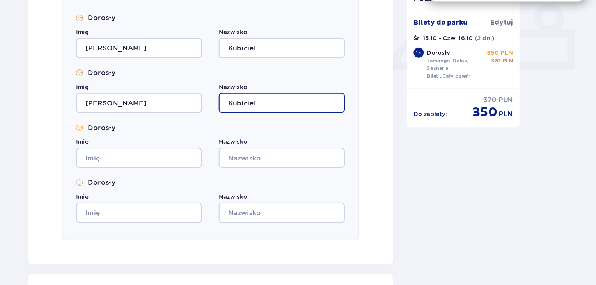
scroll to position [329, 0]
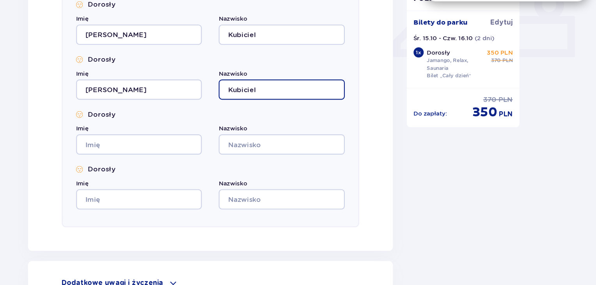
type input "Kubiciel"
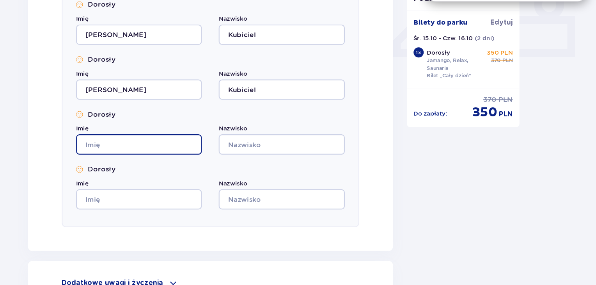
click at [130, 159] on input "Imię" at bounding box center [173, 154] width 116 height 19
type input "Kinga"
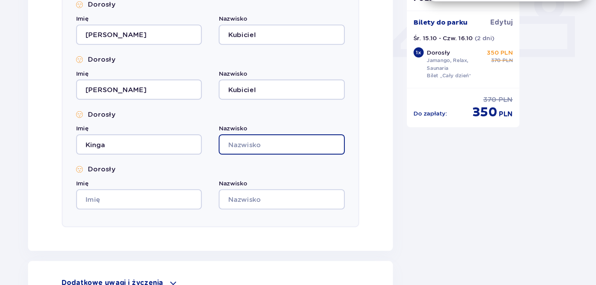
click at [292, 155] on input "Nazwisko" at bounding box center [305, 154] width 116 height 19
type input "Bemka"
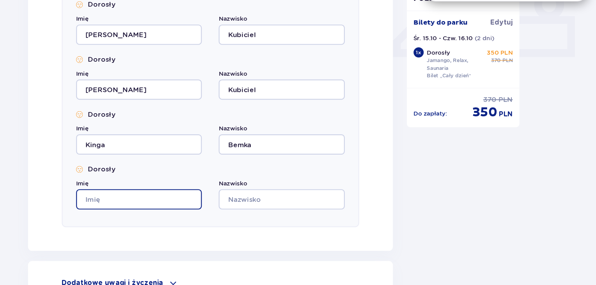
click at [182, 211] on input "Imię" at bounding box center [173, 205] width 116 height 19
type input "Dawid"
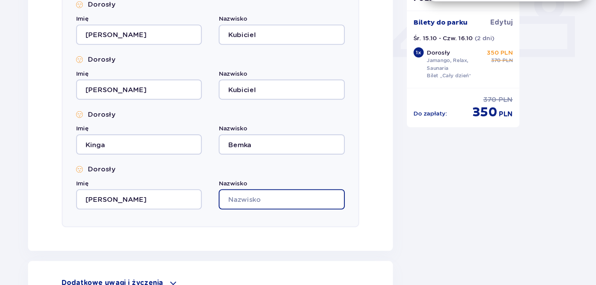
click at [269, 209] on input "Nazwisko" at bounding box center [305, 205] width 116 height 19
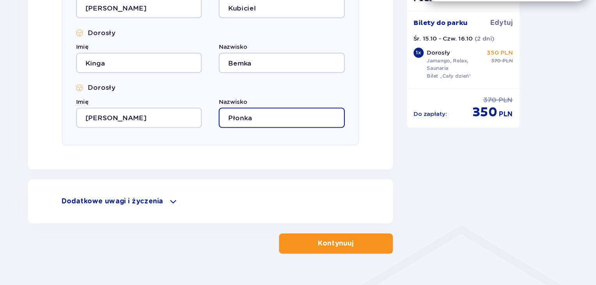
scroll to position [421, 0]
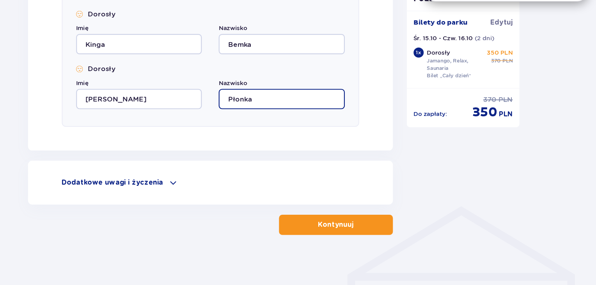
type input "Płonka"
click at [339, 232] on p "Kontynuuj" at bounding box center [355, 229] width 33 height 9
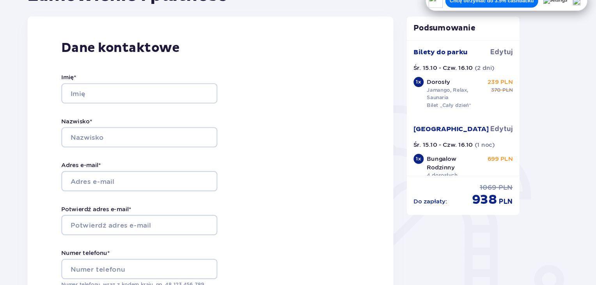
scroll to position [84, 0]
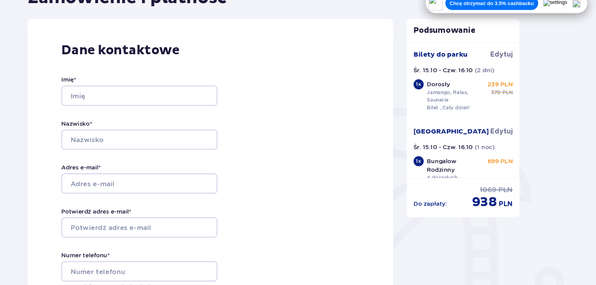
drag, startPoint x: 522, startPoint y: 91, endPoint x: 523, endPoint y: 85, distance: 6.6
click at [523, 85] on div "Bilety do parku Edytuj Śr. 15.10 - Czw. 16.10 ( 2 dni ) 1 x Dorosły Jamango, Re…" at bounding box center [473, 112] width 104 height 125
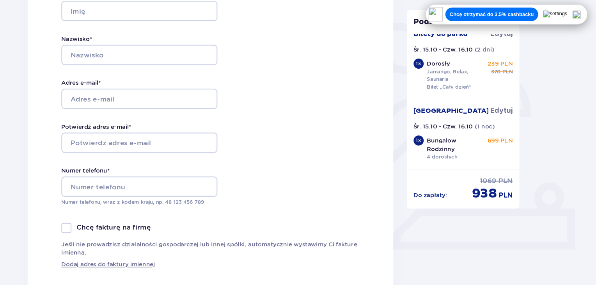
scroll to position [166, 0]
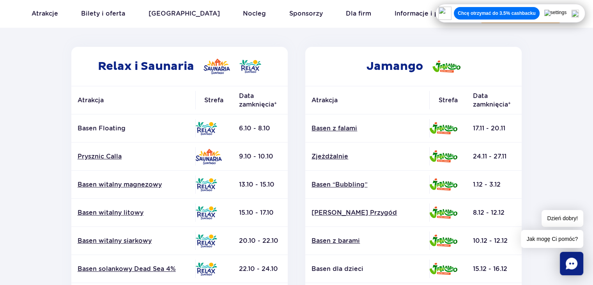
scroll to position [115, 0]
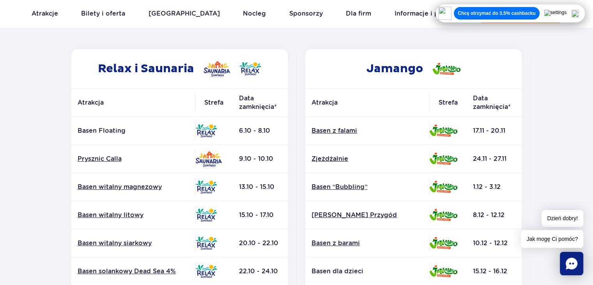
drag, startPoint x: 590, startPoint y: 58, endPoint x: 596, endPoint y: 76, distance: 18.5
click at [118, 214] on link "Basen witalny litowy" at bounding box center [133, 215] width 111 height 9
click at [114, 189] on link "Basen witalny magnezowy" at bounding box center [133, 186] width 111 height 9
drag, startPoint x: 591, startPoint y: 60, endPoint x: 589, endPoint y: 71, distance: 11.0
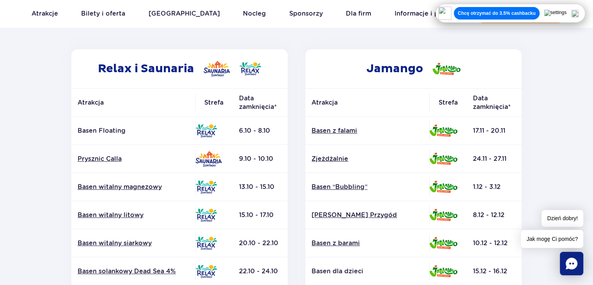
click at [589, 71] on section "Powrót do strony głównej Harmonogram prac konserwacyjnych 2025 Relax i Saunaria…" at bounding box center [296, 248] width 593 height 559
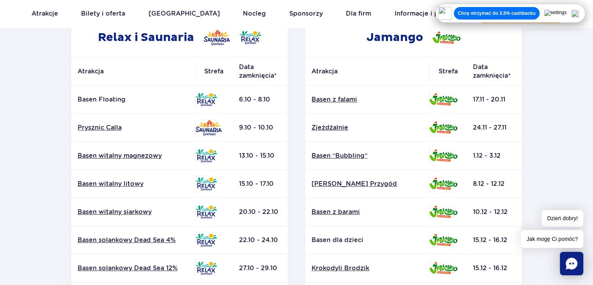
scroll to position [148, 0]
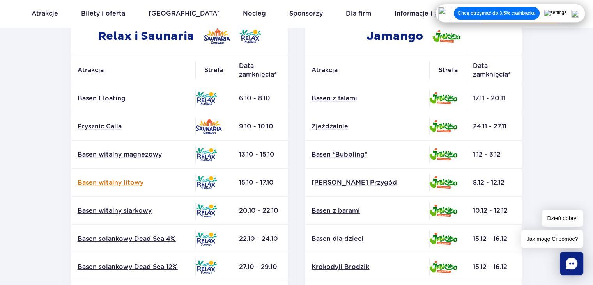
click at [121, 179] on link "Basen witalny litowy" at bounding box center [133, 182] width 111 height 9
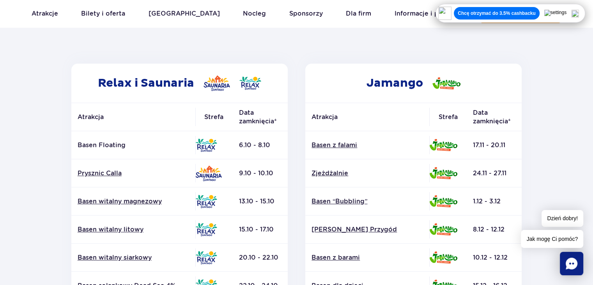
scroll to position [96, 0]
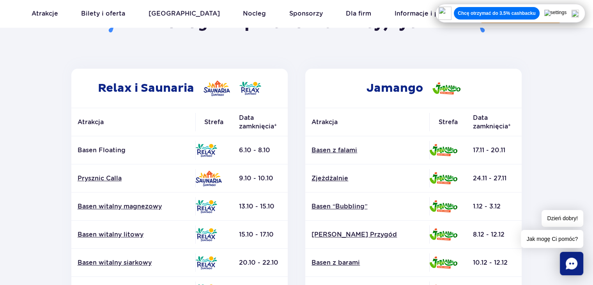
click at [592, 62] on section "Powrót do strony głównej Harmonogram prac konserwacyjnych 2025 Relax i Saunaria…" at bounding box center [296, 267] width 593 height 559
drag, startPoint x: 592, startPoint y: 62, endPoint x: 595, endPoint y: 89, distance: 27.1
click at [573, 77] on section "Powrót do strony głównej Harmonogram prac konserwacyjnych 2025 Relax i Saunaria…" at bounding box center [296, 267] width 593 height 559
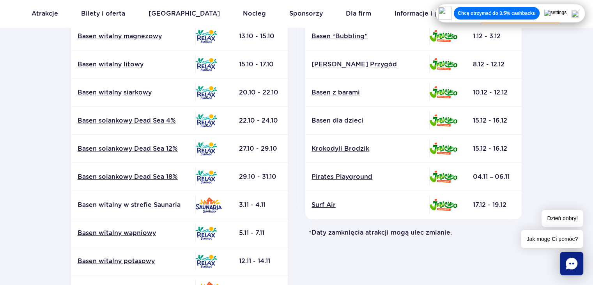
scroll to position [26, 0]
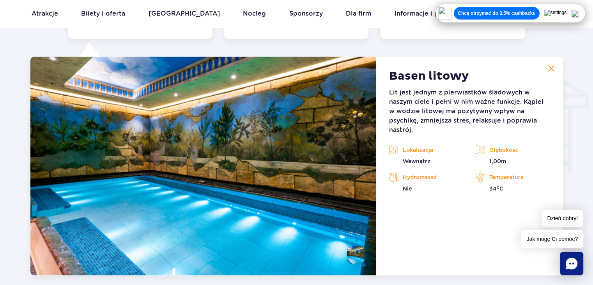
scroll to position [823, 0]
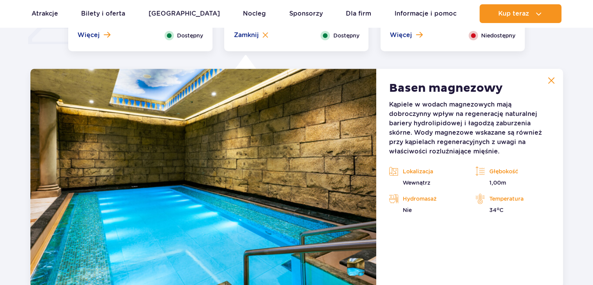
scroll to position [725, 0]
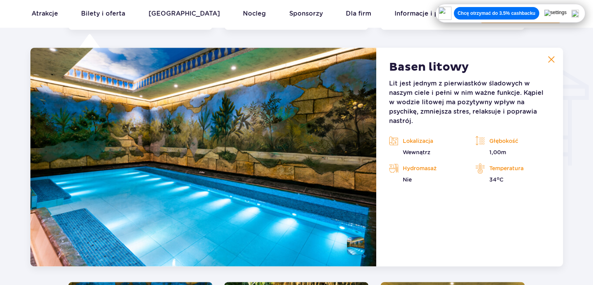
scroll to position [939, 0]
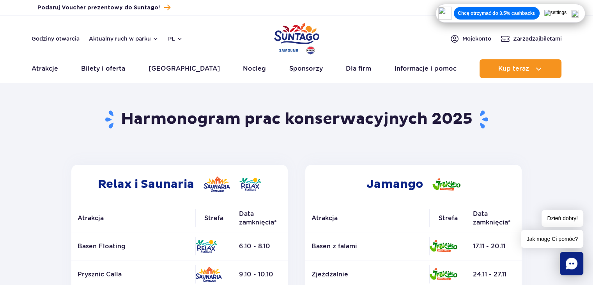
click at [579, 14] on img at bounding box center [575, 14] width 8 height 8
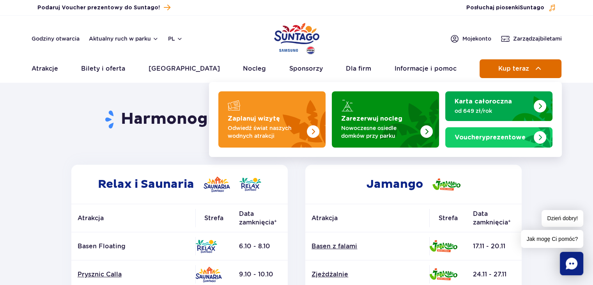
click at [534, 76] on button "Kup teraz" at bounding box center [521, 68] width 82 height 19
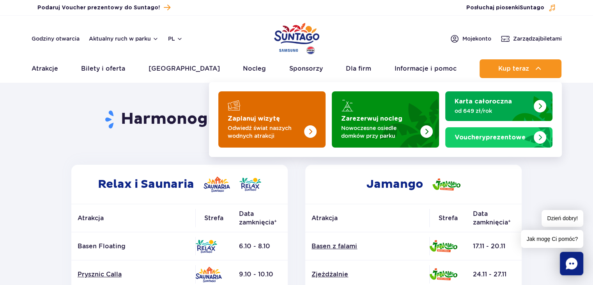
click at [278, 127] on p "Odwiedź świat naszych wodnych atrakcji" at bounding box center [266, 132] width 76 height 16
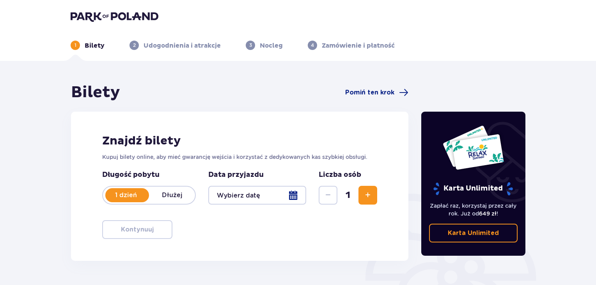
click at [167, 193] on p "Dłużej" at bounding box center [172, 195] width 46 height 9
click at [466, 240] on link "Karta Unlimited" at bounding box center [473, 232] width 89 height 19
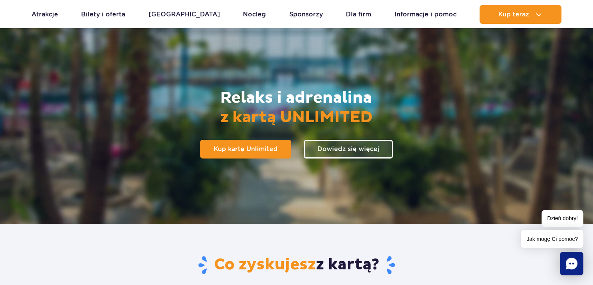
scroll to position [119, 0]
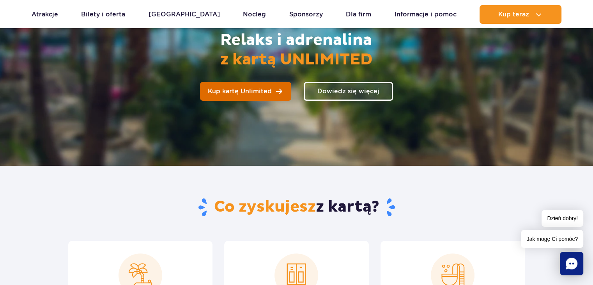
click at [278, 99] on link "Kup kartę Unlimited" at bounding box center [245, 91] width 91 height 19
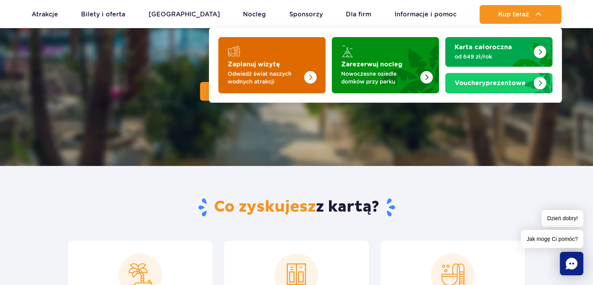
click at [297, 63] on img "Zaplanuj wizytę" at bounding box center [295, 62] width 62 height 61
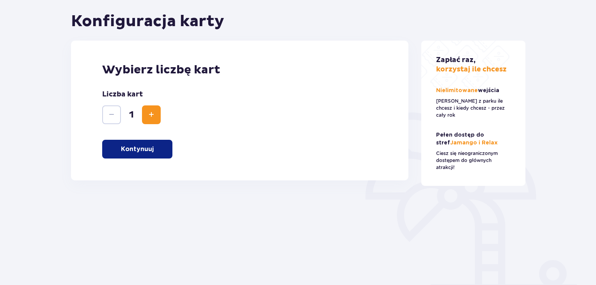
scroll to position [83, 0]
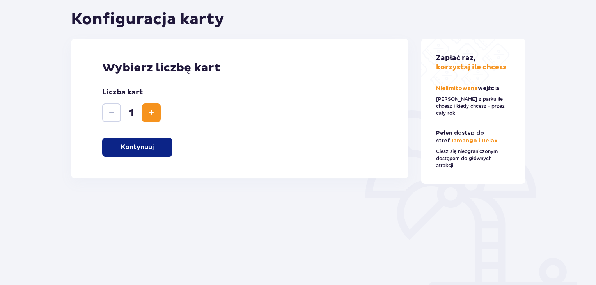
click at [145, 138] on button "Kontynuuj" at bounding box center [137, 147] width 70 height 19
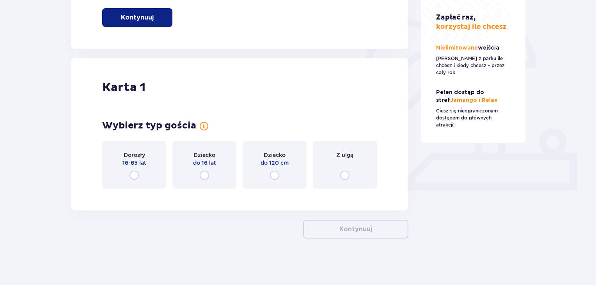
scroll to position [213, 0]
click at [134, 175] on input "radio" at bounding box center [133, 174] width 9 height 9
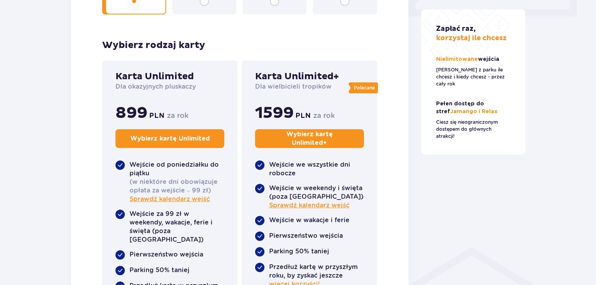
scroll to position [388, 0]
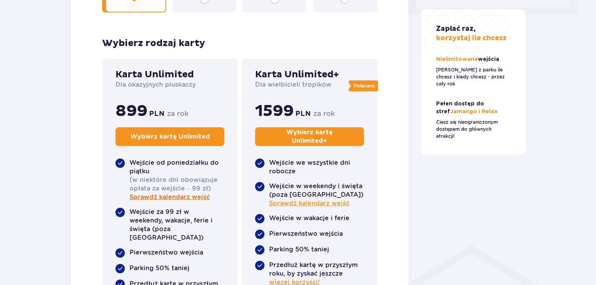
click at [173, 196] on span "Sprawdź kalendarz wejść" at bounding box center [169, 197] width 80 height 9
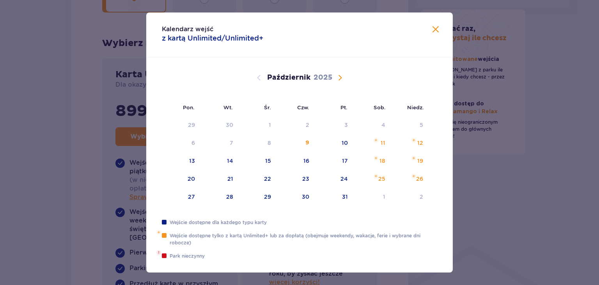
click at [338, 75] on span "Calendar" at bounding box center [339, 77] width 9 height 9
click at [433, 28] on span "Zamknij" at bounding box center [435, 29] width 9 height 9
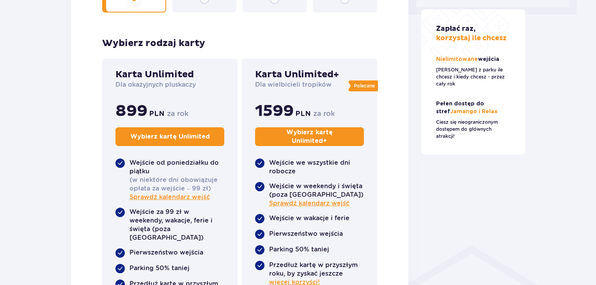
click at [178, 137] on p "Wybierz kartę Unlimited" at bounding box center [170, 136] width 80 height 9
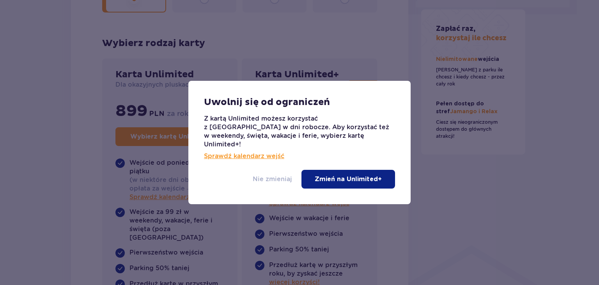
click at [260, 179] on p "Nie zmieniaj" at bounding box center [272, 179] width 39 height 9
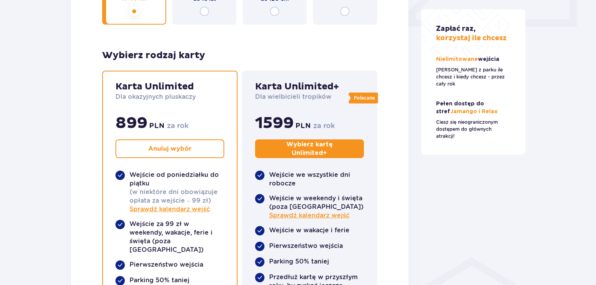
scroll to position [388, 0]
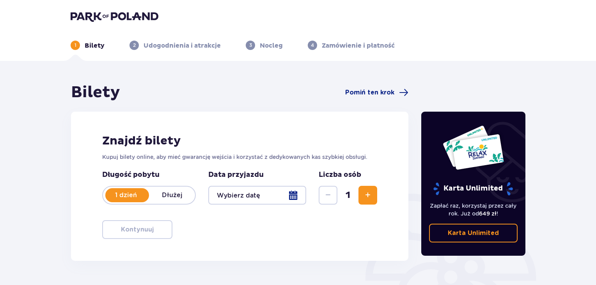
click at [162, 194] on p "Dłużej" at bounding box center [172, 195] width 46 height 9
click at [270, 195] on div at bounding box center [257, 195] width 98 height 19
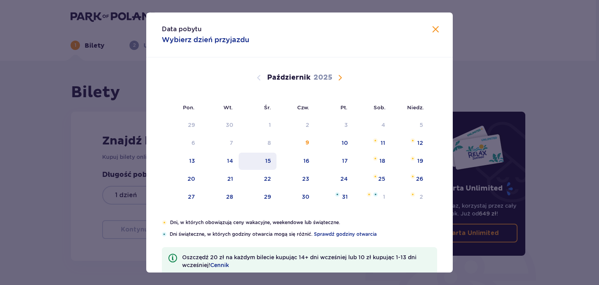
click at [262, 155] on div "15" at bounding box center [258, 160] width 38 height 17
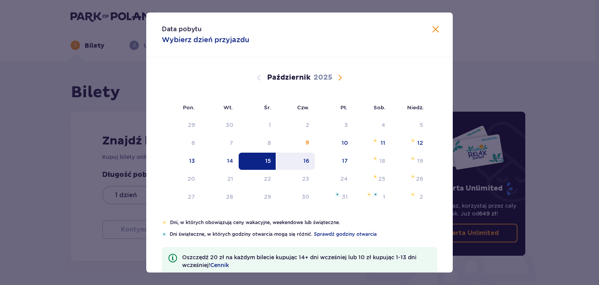
click at [295, 152] on div "16" at bounding box center [295, 160] width 39 height 17
type input "[DATE] - [DATE]"
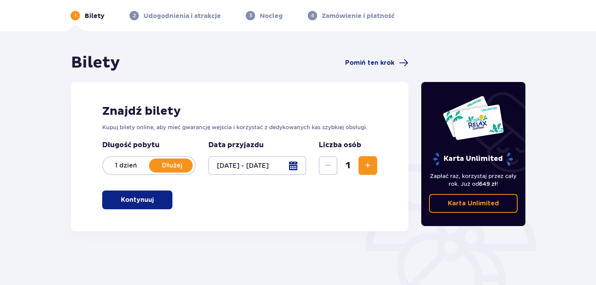
scroll to position [35, 0]
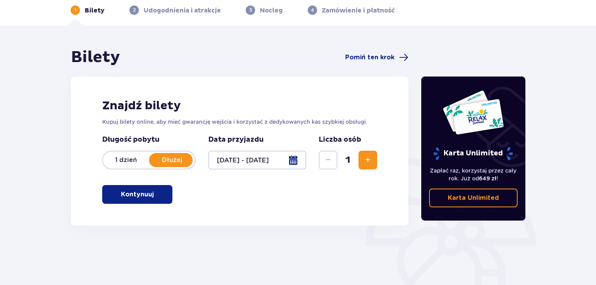
click at [155, 200] on button "Kontynuuj" at bounding box center [137, 194] width 70 height 19
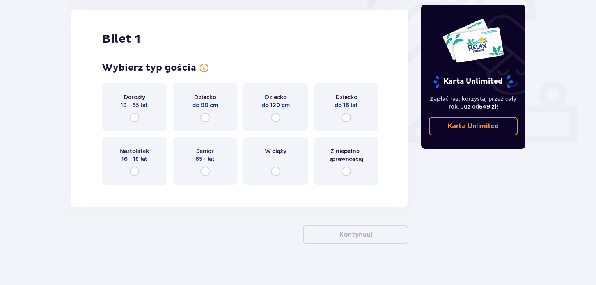
scroll to position [260, 0]
click at [131, 107] on span "18 - 65 lat" at bounding box center [134, 105] width 27 height 8
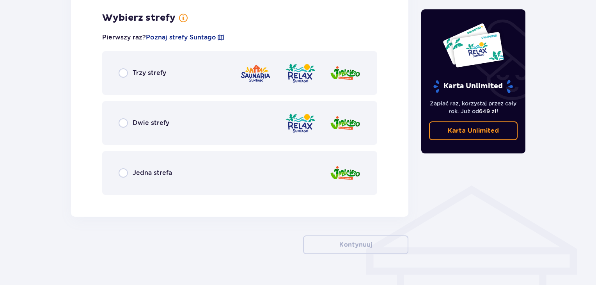
scroll to position [451, 0]
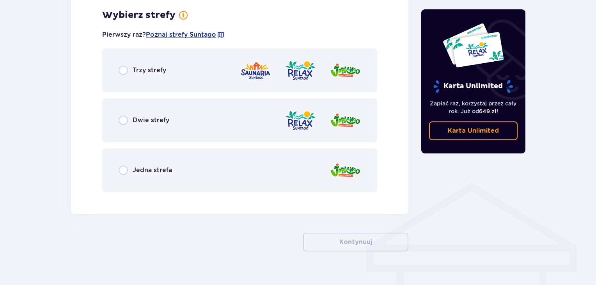
click at [145, 68] on span "Trzy strefy" at bounding box center [150, 70] width 34 height 9
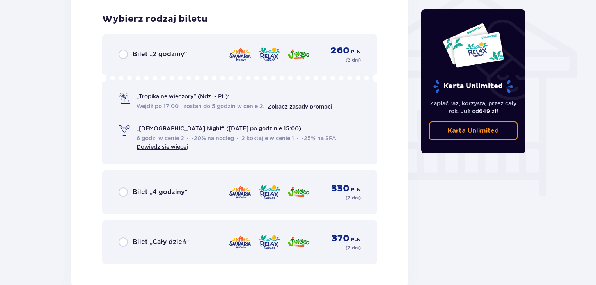
scroll to position [649, 0]
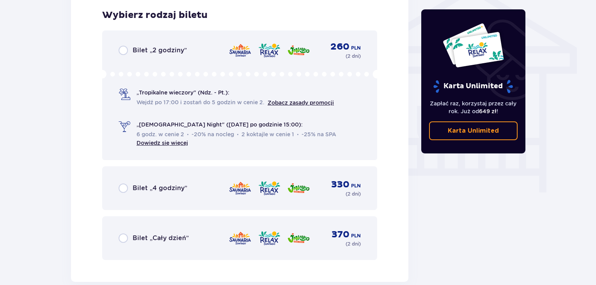
click at [137, 236] on span "Bilet „Cały dzień”" at bounding box center [161, 238] width 56 height 9
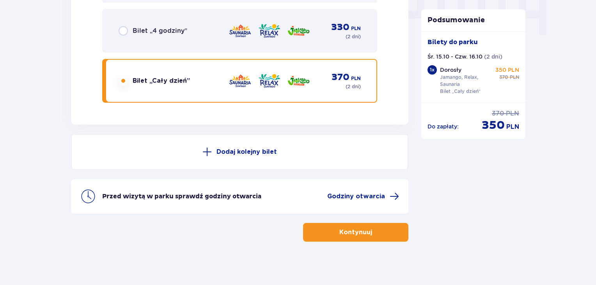
scroll to position [809, 0]
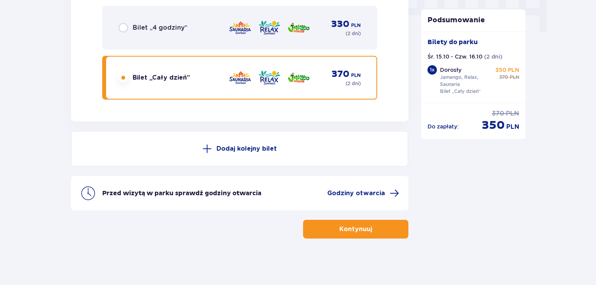
drag, startPoint x: 361, startPoint y: 231, endPoint x: 392, endPoint y: 230, distance: 30.4
click at [392, 230] on button "Kontynuuj" at bounding box center [355, 228] width 105 height 19
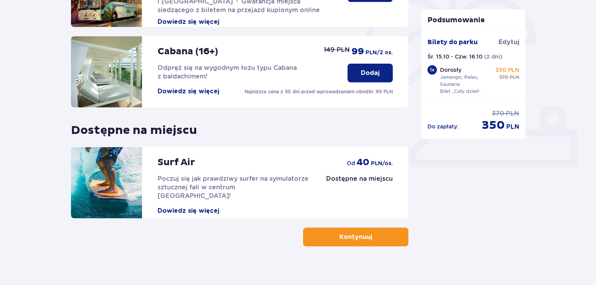
scroll to position [240, 0]
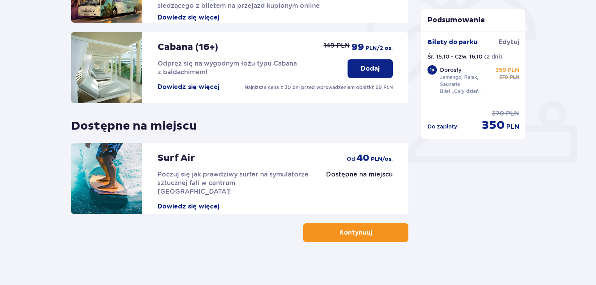
click at [593, 177] on div "Udogodnienia i atrakcje Pomiń ten krok Promocja online Wellness & SPA (16+) Zre…" at bounding box center [298, 55] width 596 height 468
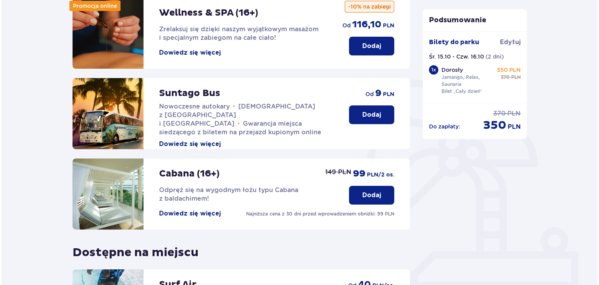
scroll to position [0, 0]
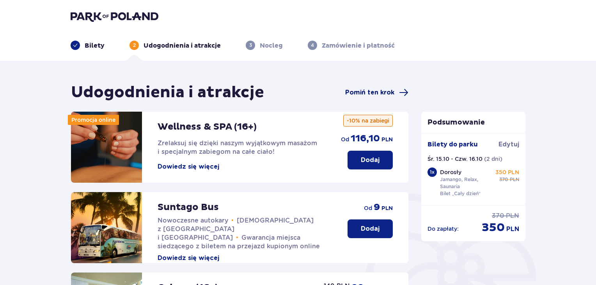
click at [374, 92] on span "Pomiń ten krok" at bounding box center [369, 92] width 49 height 9
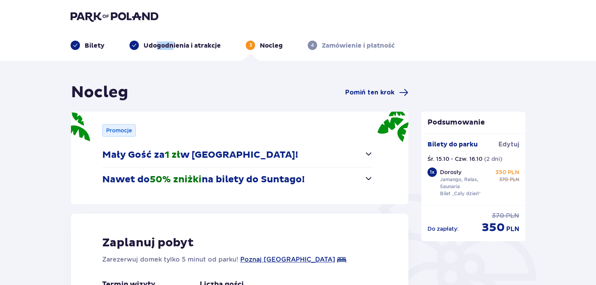
drag, startPoint x: 173, startPoint y: 49, endPoint x: 157, endPoint y: 39, distance: 18.5
click at [157, 39] on div "Bilety Udogodnienia i atrakcje 3 Nocleg 4 Zamówienie i płatność" at bounding box center [297, 36] width 467 height 28
click at [162, 44] on p "Udogodnienia i atrakcje" at bounding box center [181, 45] width 77 height 9
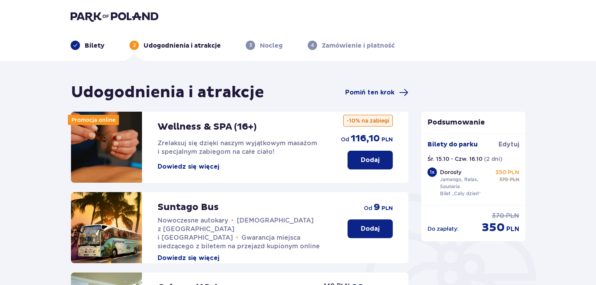
click at [184, 165] on button "Dowiedz się więcej" at bounding box center [188, 166] width 62 height 9
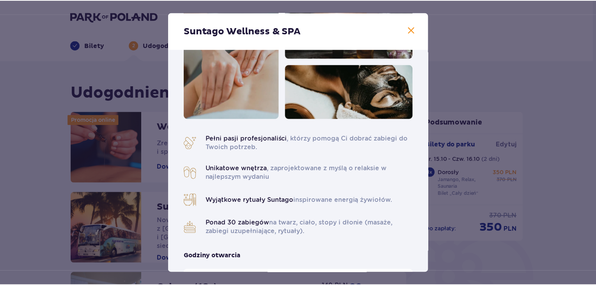
scroll to position [51, 0]
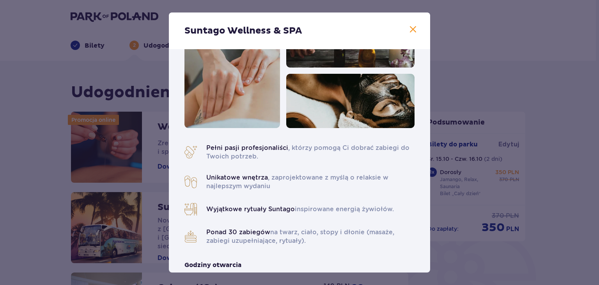
click at [409, 32] on span at bounding box center [412, 29] width 9 height 9
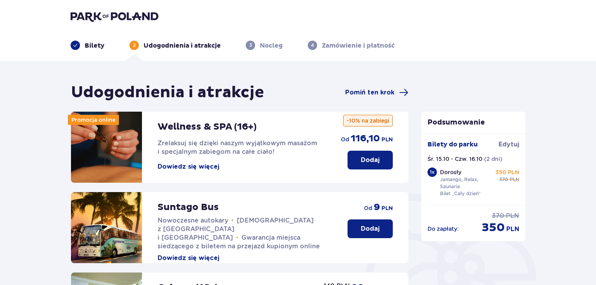
click at [359, 158] on button "Dodaj" at bounding box center [369, 159] width 45 height 19
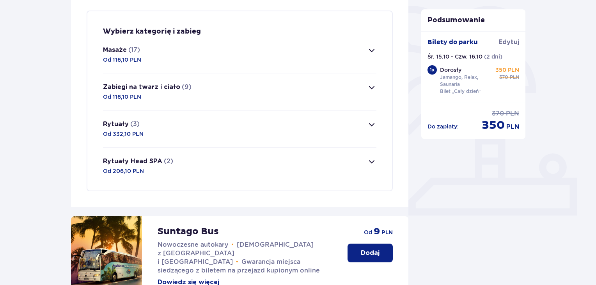
scroll to position [189, 0]
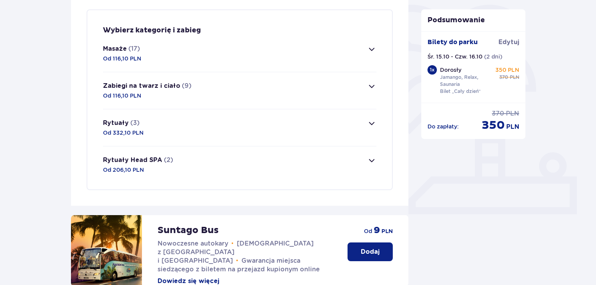
click at [364, 52] on button "Masaże (17) Od 116,10 PLN" at bounding box center [239, 53] width 273 height 37
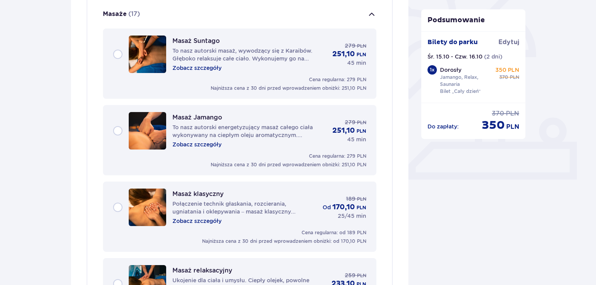
scroll to position [209, 0]
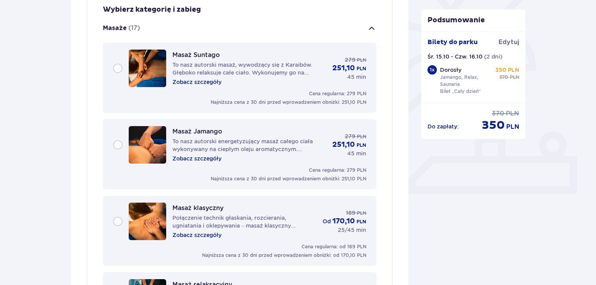
click at [369, 25] on span "button" at bounding box center [371, 28] width 9 height 9
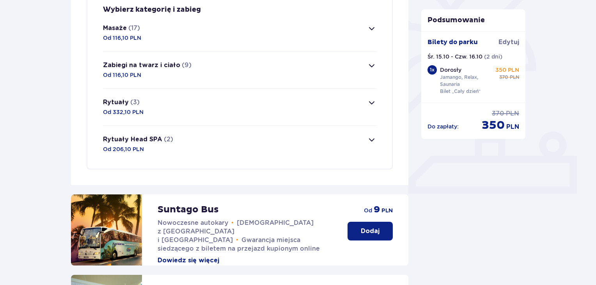
click at [369, 25] on span "button" at bounding box center [371, 28] width 9 height 9
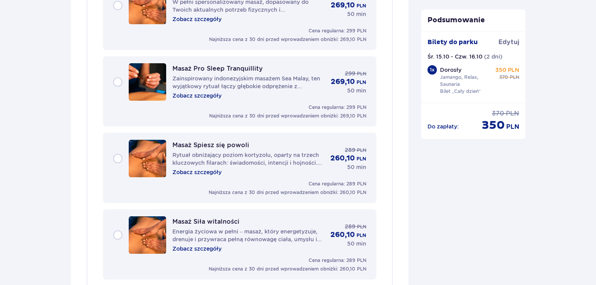
scroll to position [1263, 0]
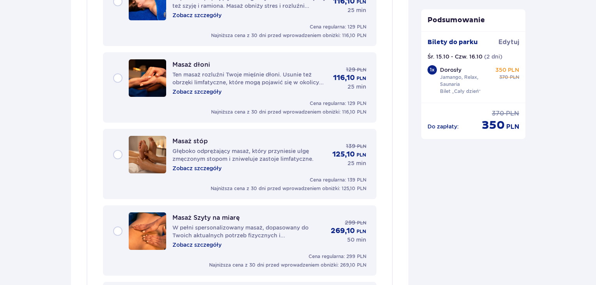
click at [355, 170] on div "Masaż stóp Głęboko odprężający masaż, który przyniesie ulgę zmęczonym stopom i …" at bounding box center [239, 164] width 253 height 56
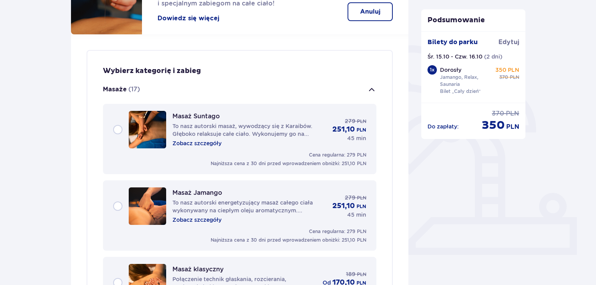
scroll to position [148, 0]
click at [347, 85] on button "Masaże (17)" at bounding box center [239, 90] width 273 height 28
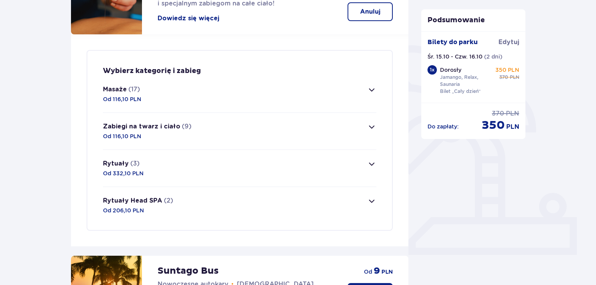
click at [324, 133] on button "Zabiegi na twarz i ciało (9) Od 116,10 PLN" at bounding box center [239, 131] width 273 height 37
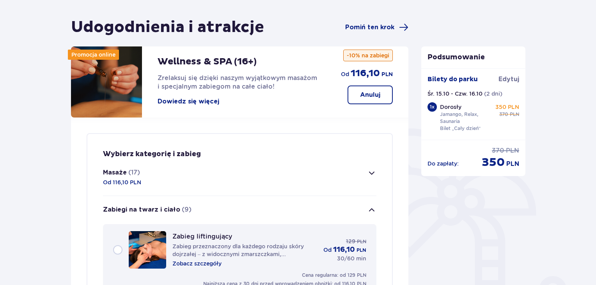
scroll to position [67, 0]
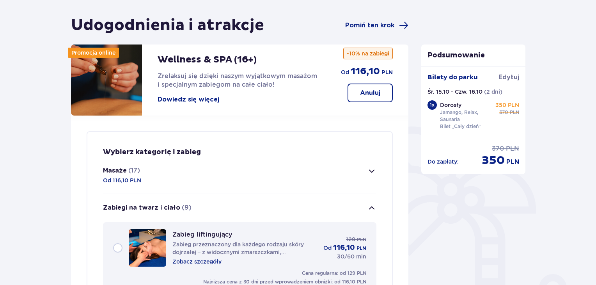
click at [367, 200] on button "Zabiegi na twarz i ciało (9)" at bounding box center [239, 208] width 273 height 28
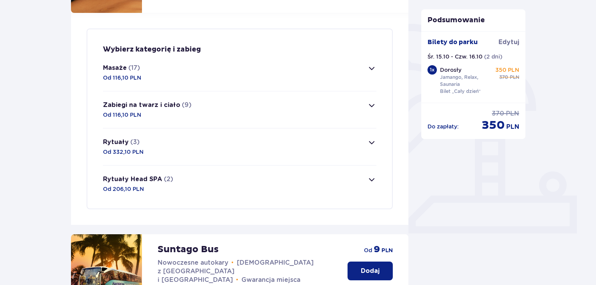
click at [369, 147] on button "Rytuały (3) Od 332,10 PLN" at bounding box center [239, 146] width 273 height 37
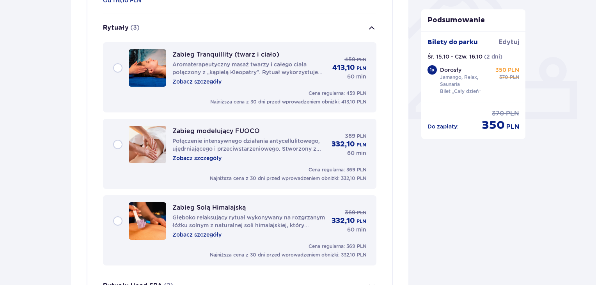
scroll to position [283, 0]
click at [365, 28] on button "Rytuały (3)" at bounding box center [239, 28] width 273 height 28
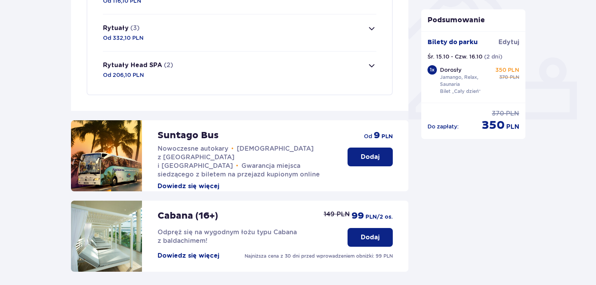
click at [362, 78] on button "Rytuały Head SPA (2) Od 206,10 PLN" at bounding box center [239, 69] width 273 height 37
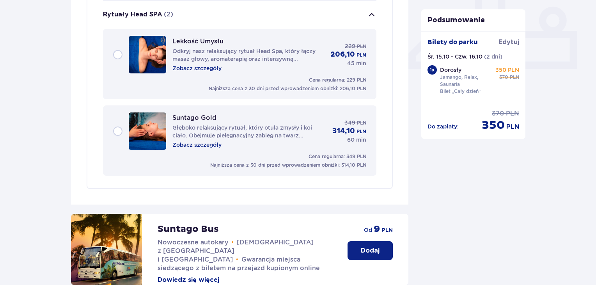
scroll to position [312, 0]
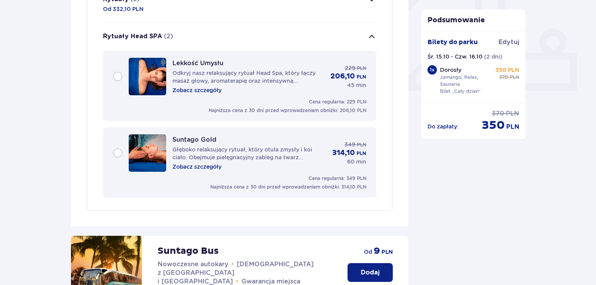
click at [369, 34] on span "button" at bounding box center [371, 36] width 9 height 9
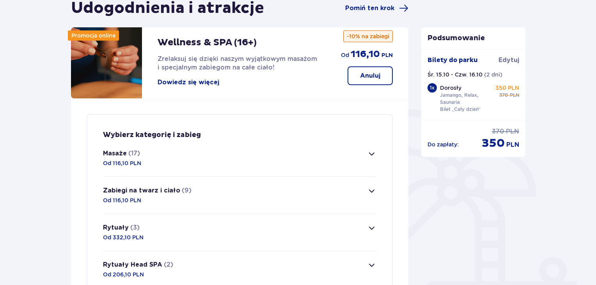
scroll to position [74, 0]
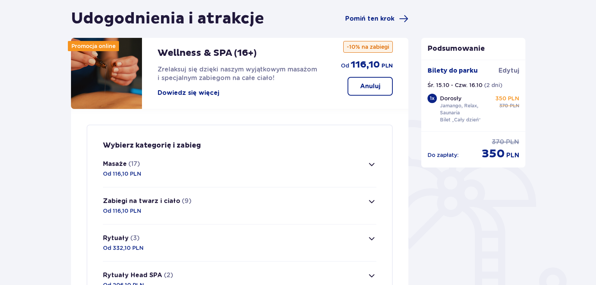
click at [378, 88] on p "Anuluj" at bounding box center [370, 86] width 20 height 9
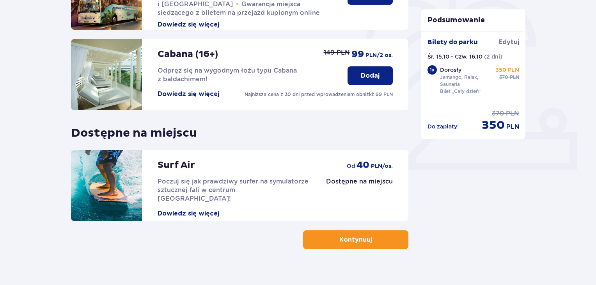
scroll to position [244, 0]
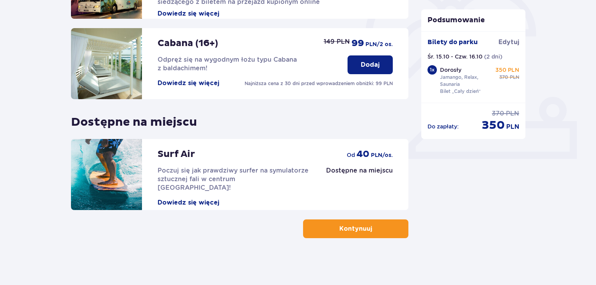
click at [385, 226] on button "Kontynuuj" at bounding box center [355, 228] width 105 height 19
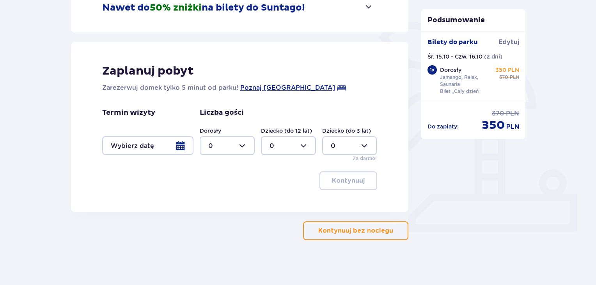
scroll to position [173, 0]
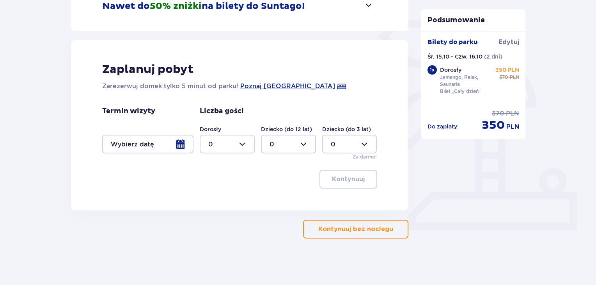
click at [372, 228] on p "Kontynuuj bez noclegu" at bounding box center [355, 229] width 75 height 9
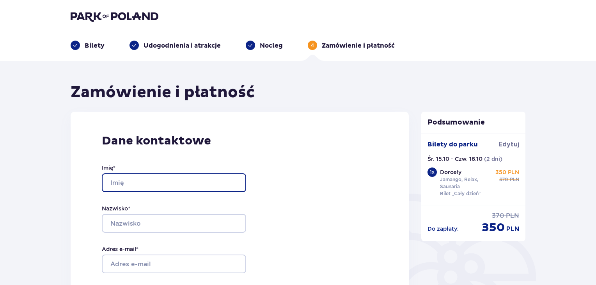
click at [154, 180] on input "Imię *" at bounding box center [174, 182] width 144 height 19
type input "Kinga"
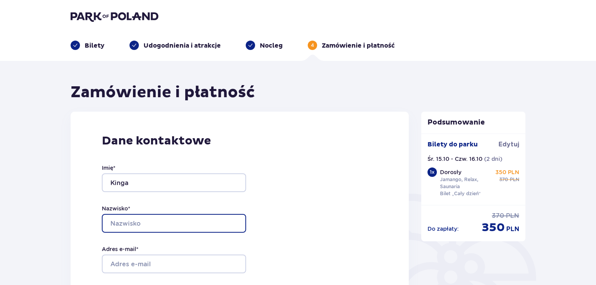
type input "Bemka"
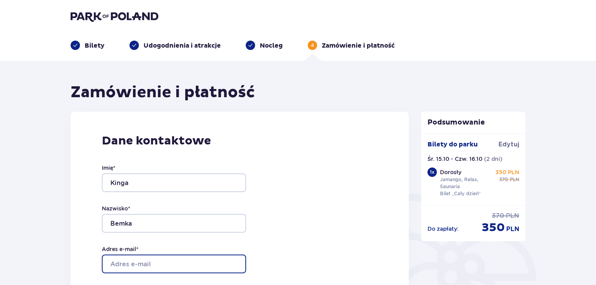
type input "[EMAIL_ADDRESS][DOMAIN_NAME]"
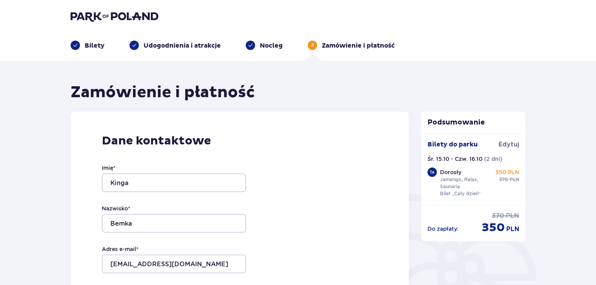
type input "[EMAIL_ADDRESS][DOMAIN_NAME]"
type input "795888156"
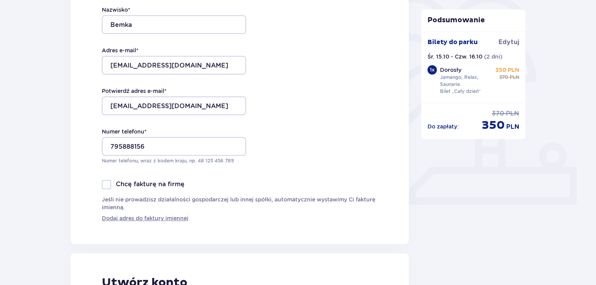
scroll to position [204, 0]
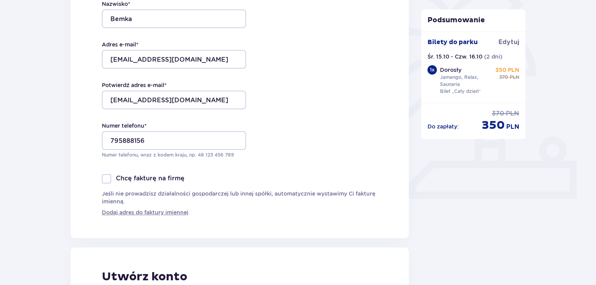
drag, startPoint x: 595, startPoint y: 87, endPoint x: 596, endPoint y: 122, distance: 35.5
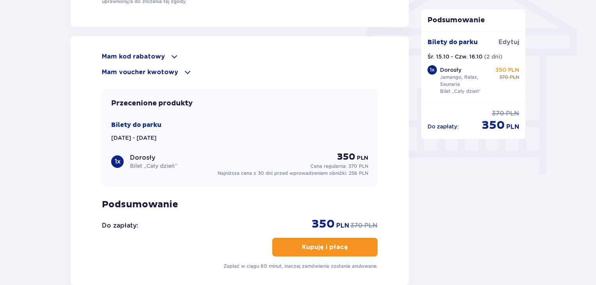
scroll to position [664, 0]
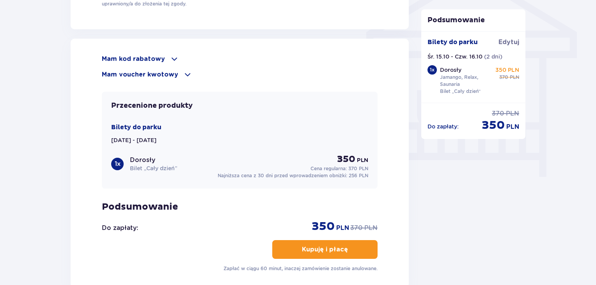
click at [165, 54] on div "Mam kod rabatowy" at bounding box center [240, 58] width 276 height 9
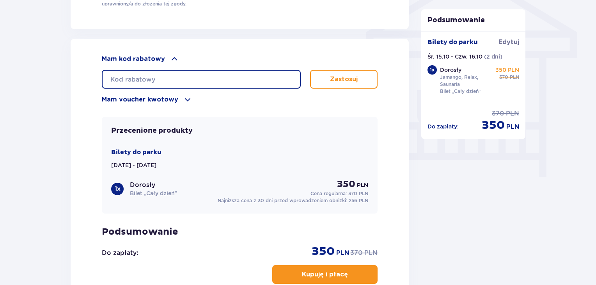
click at [162, 78] on input "text" at bounding box center [201, 79] width 199 height 19
type input "student30"
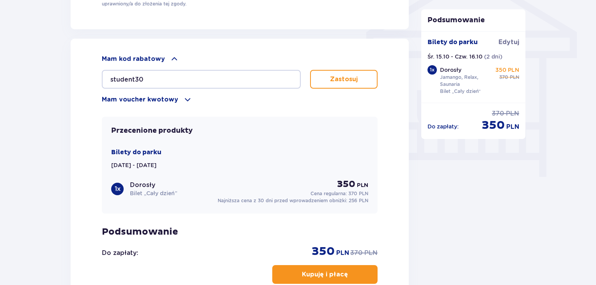
click at [356, 76] on p "Zastosuj" at bounding box center [344, 79] width 28 height 9
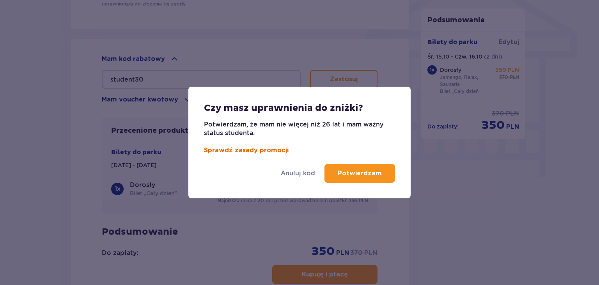
click at [273, 148] on link "Sprawdź zasady promocji" at bounding box center [246, 150] width 85 height 6
click at [363, 168] on button "Potwierdzam" at bounding box center [359, 173] width 71 height 19
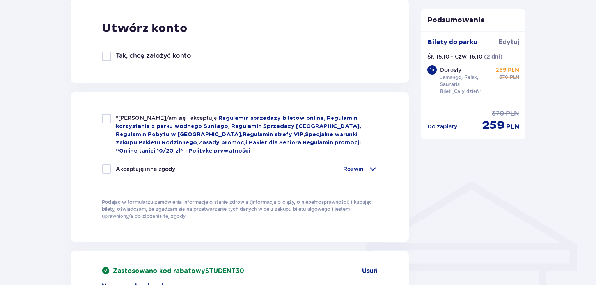
scroll to position [455, 0]
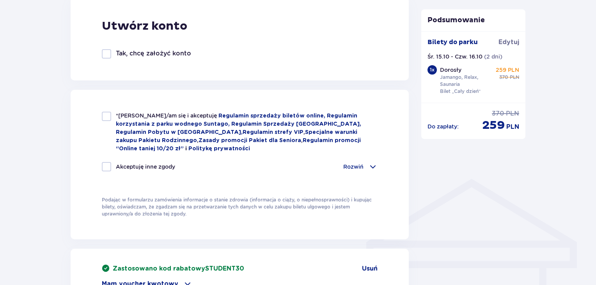
click at [104, 114] on div at bounding box center [106, 115] width 9 height 9
checkbox input "true"
click at [106, 168] on div at bounding box center [106, 166] width 9 height 9
checkbox input "true"
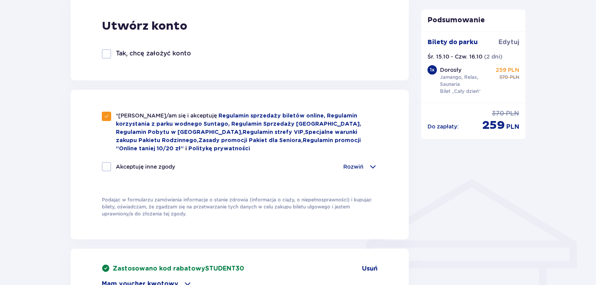
checkbox input "true"
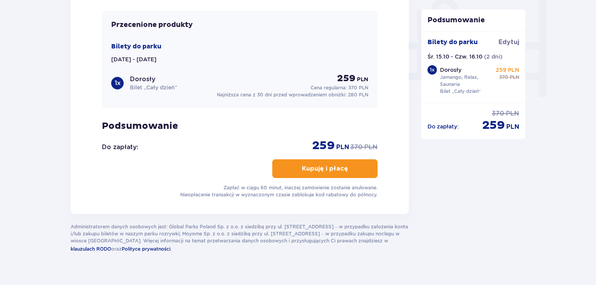
scroll to position [757, 0]
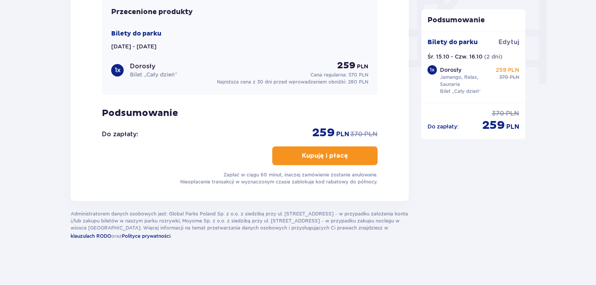
click at [309, 155] on p "Kupuję i płacę" at bounding box center [325, 155] width 46 height 9
click at [331, 155] on p "Kupuję i płacę" at bounding box center [325, 155] width 46 height 9
click at [317, 151] on p "Kupuję i płacę" at bounding box center [325, 155] width 46 height 9
click at [334, 153] on p "Kupuję i płacę" at bounding box center [325, 155] width 46 height 9
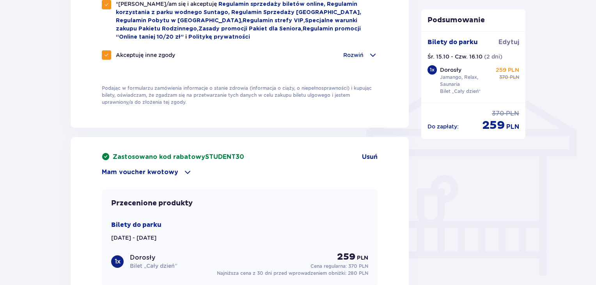
scroll to position [541, 0]
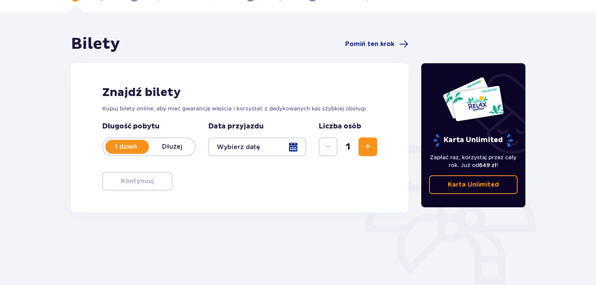
scroll to position [50, 0]
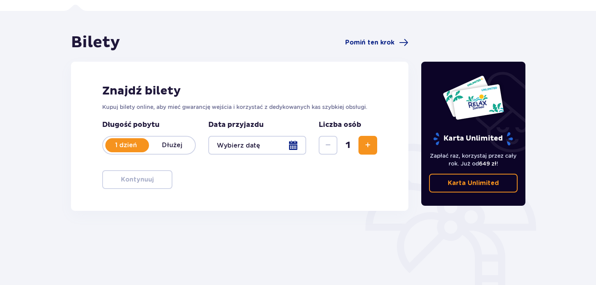
click at [167, 145] on p "Dłużej" at bounding box center [172, 145] width 46 height 9
click at [266, 142] on div at bounding box center [257, 145] width 98 height 19
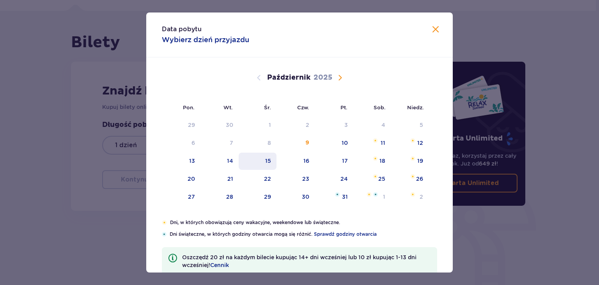
click at [266, 161] on div "15" at bounding box center [268, 161] width 6 height 8
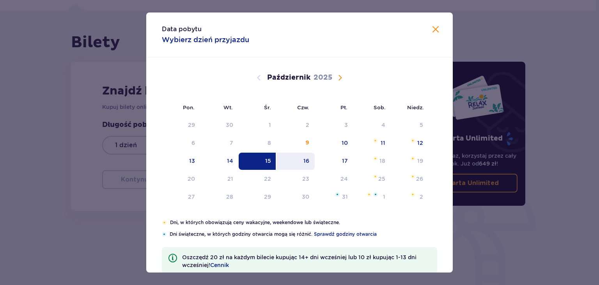
click at [287, 162] on div "16" at bounding box center [295, 160] width 39 height 17
type input "[DATE] - [DATE]"
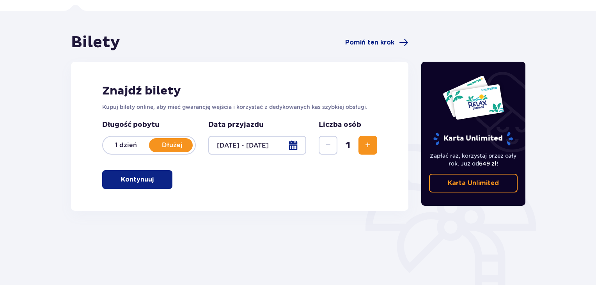
click at [157, 180] on span "button" at bounding box center [154, 179] width 9 height 9
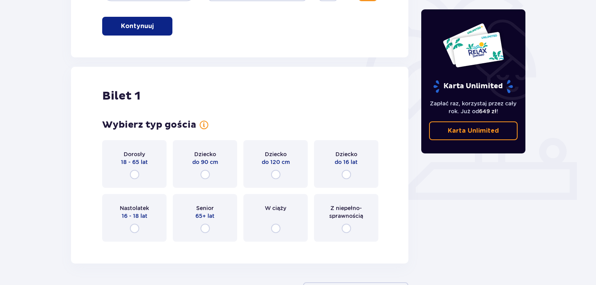
scroll to position [225, 0]
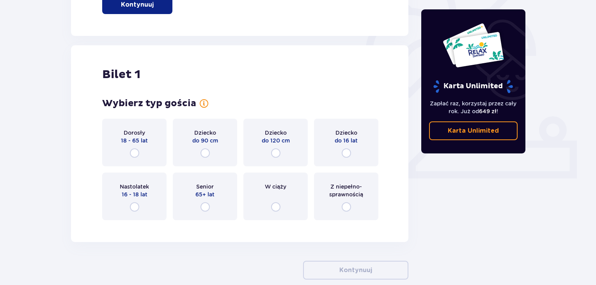
click at [151, 149] on div "Dorosły 18 - 65 lat" at bounding box center [134, 143] width 64 height 48
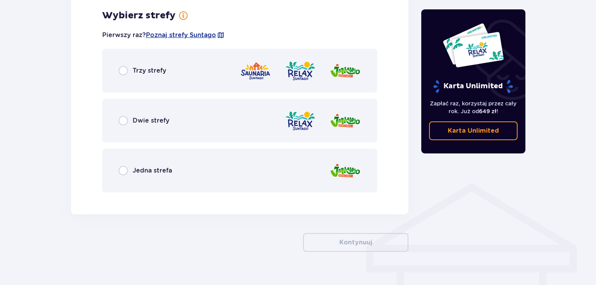
scroll to position [451, 0]
click at [152, 69] on span "Trzy strefy" at bounding box center [150, 70] width 34 height 9
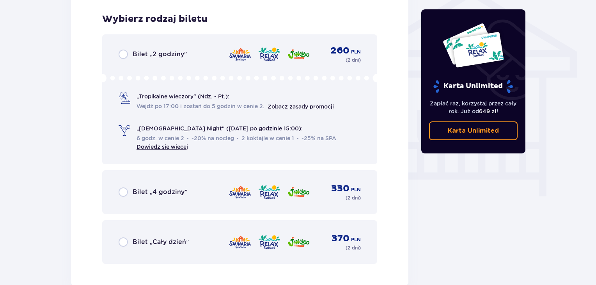
scroll to position [649, 0]
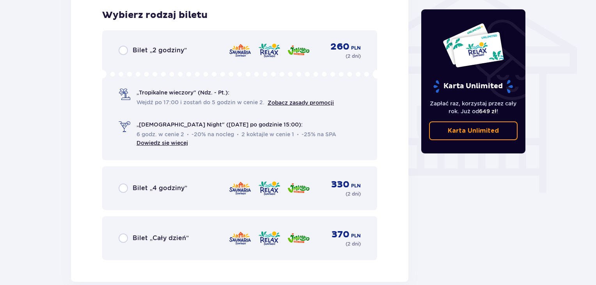
click at [159, 244] on div "Bilet „Cały dzień” 370 PLN ( 2 dni )" at bounding box center [240, 237] width 242 height 19
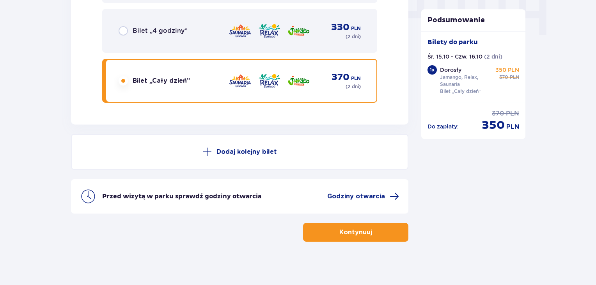
scroll to position [809, 0]
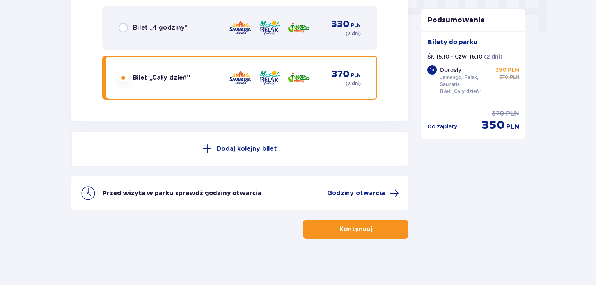
click at [372, 228] on span "button" at bounding box center [373, 228] width 9 height 9
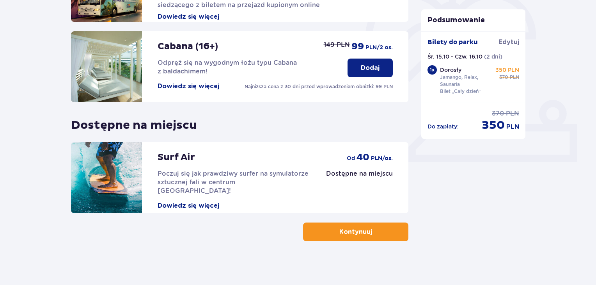
scroll to position [244, 0]
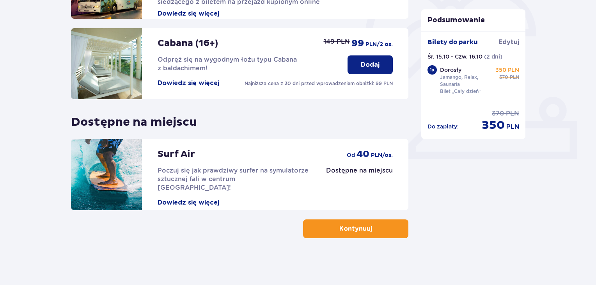
click at [351, 230] on p "Kontynuuj" at bounding box center [355, 228] width 33 height 9
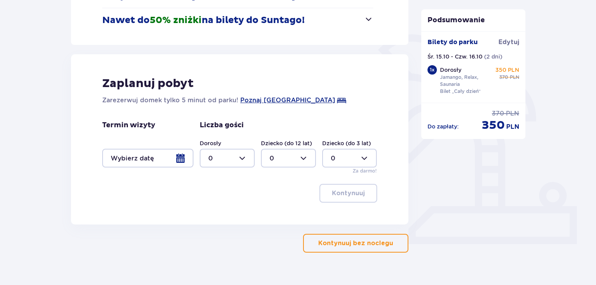
scroll to position [173, 0]
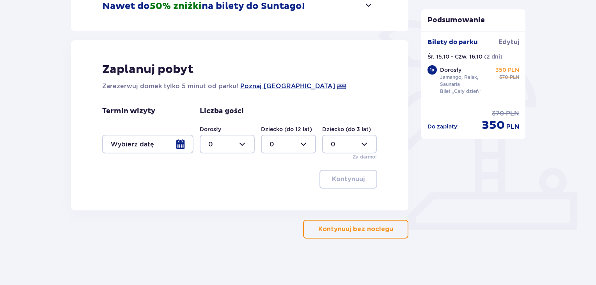
click at [176, 142] on div at bounding box center [147, 143] width 91 height 19
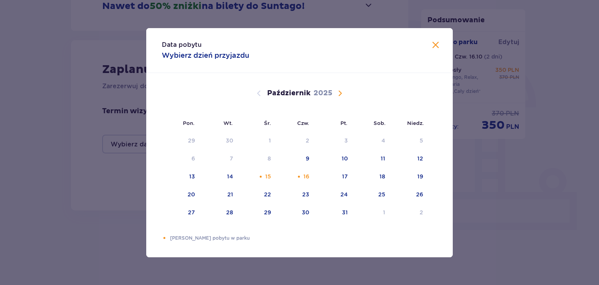
click at [436, 44] on span "Zamknij" at bounding box center [435, 45] width 9 height 9
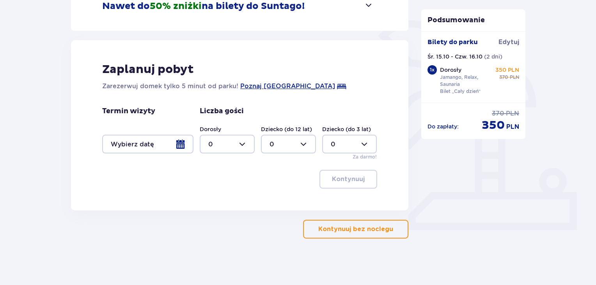
click at [367, 229] on p "Kontynuuj bez noclegu" at bounding box center [355, 229] width 75 height 9
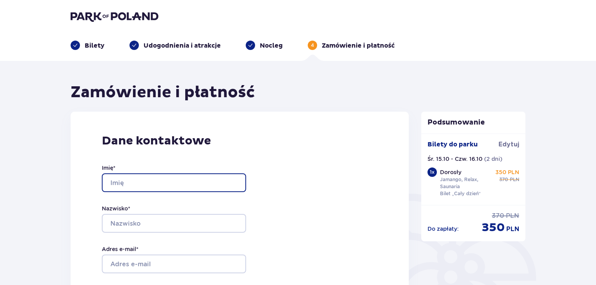
click at [131, 179] on input "Imię *" at bounding box center [174, 182] width 144 height 19
type input "Kinga"
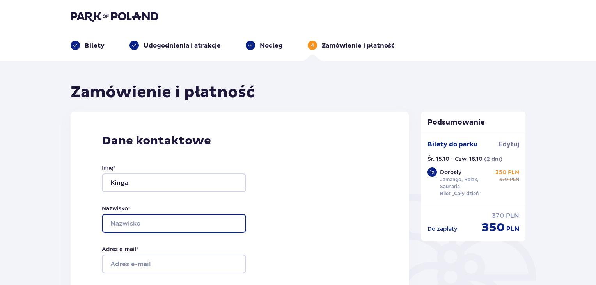
type input "Bemka"
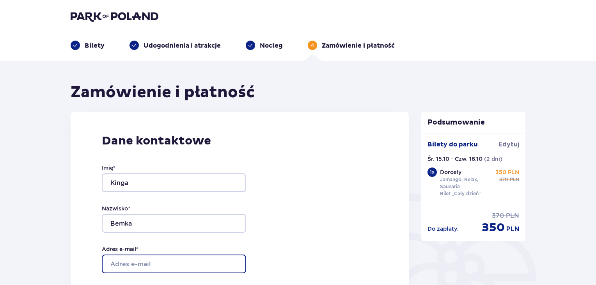
type input "[EMAIL_ADDRESS][DOMAIN_NAME]"
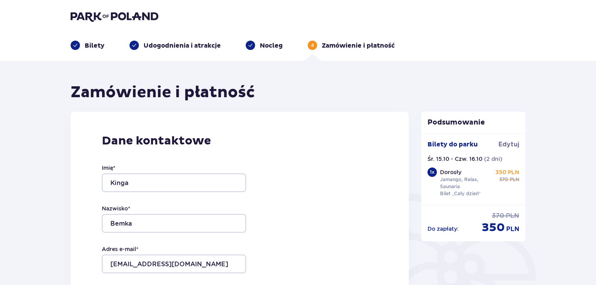
type input "[EMAIL_ADDRESS][DOMAIN_NAME]"
type input "795888156"
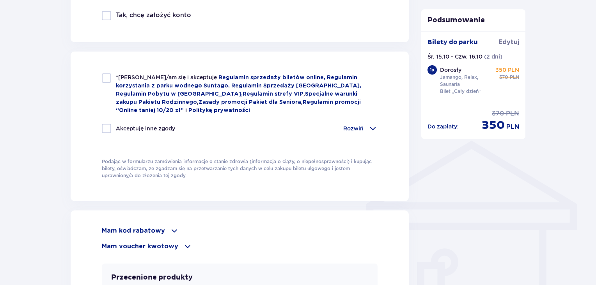
scroll to position [499, 0]
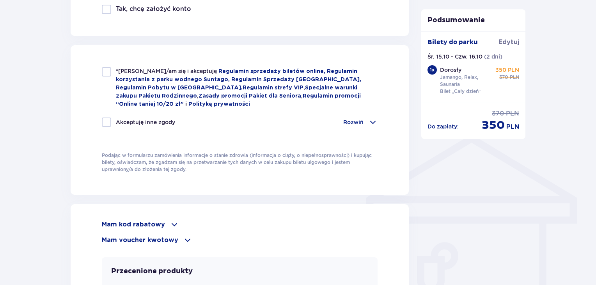
click at [105, 66] on div "*Zapoznałem/am się i akceptuję Regulamin sprzedaży biletów online, Regulamin ko…" at bounding box center [240, 119] width 338 height 149
click at [105, 121] on div at bounding box center [106, 121] width 9 height 9
checkbox input "true"
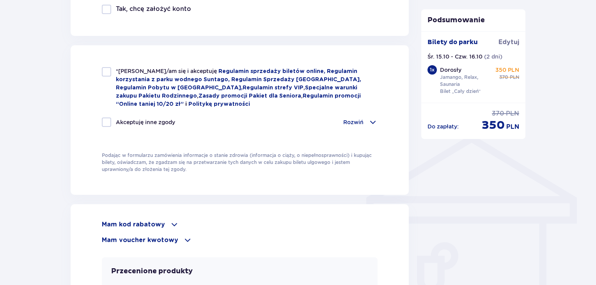
checkbox input "true"
click at [106, 74] on div at bounding box center [106, 71] width 9 height 9
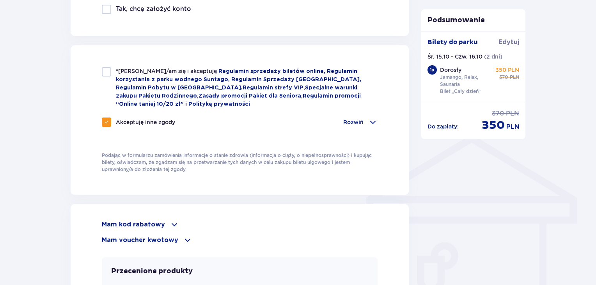
checkbox input "true"
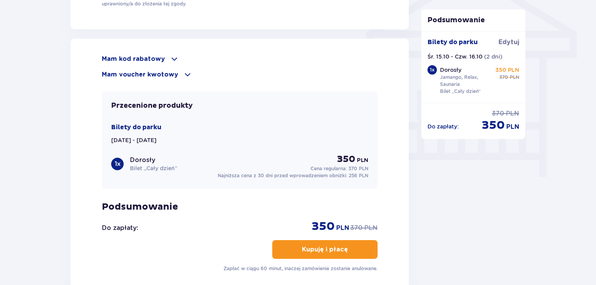
scroll to position [676, 0]
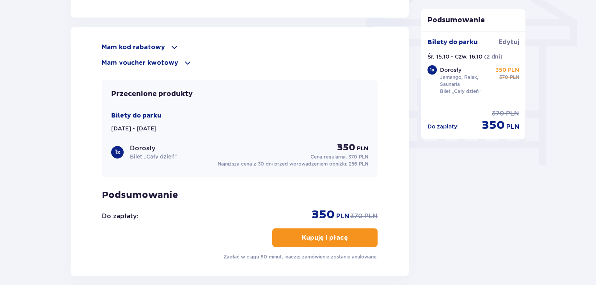
click at [155, 46] on p "Mam kod rabatowy" at bounding box center [133, 47] width 63 height 9
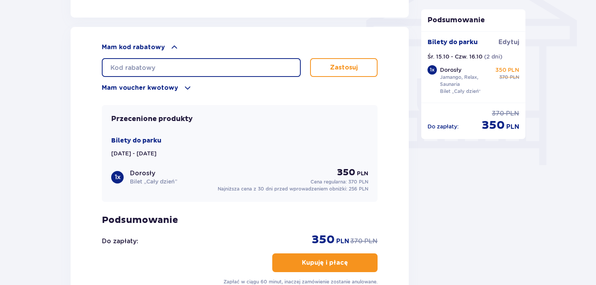
click at [149, 63] on input "text" at bounding box center [201, 67] width 199 height 19
type input "student30"
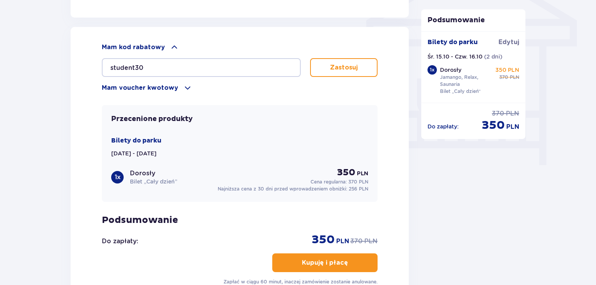
click at [330, 67] on p "Zastosuj" at bounding box center [344, 67] width 28 height 9
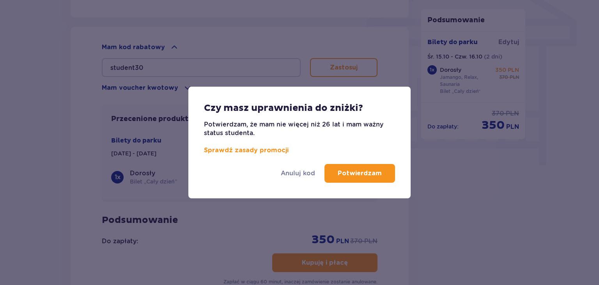
click at [346, 167] on button "Potwierdzam" at bounding box center [359, 173] width 71 height 19
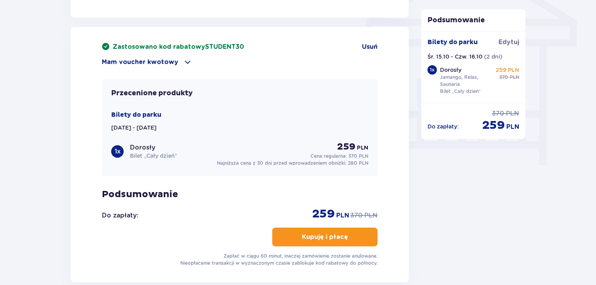
click at [339, 238] on p "Kupuję i płacę" at bounding box center [325, 236] width 46 height 9
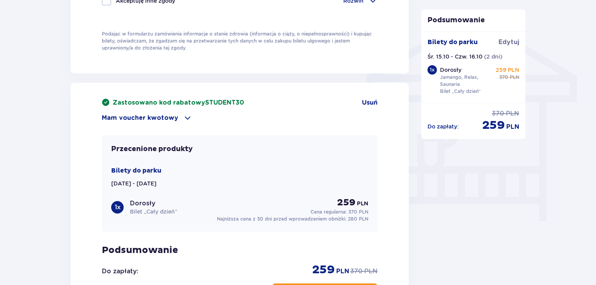
scroll to position [642, 0]
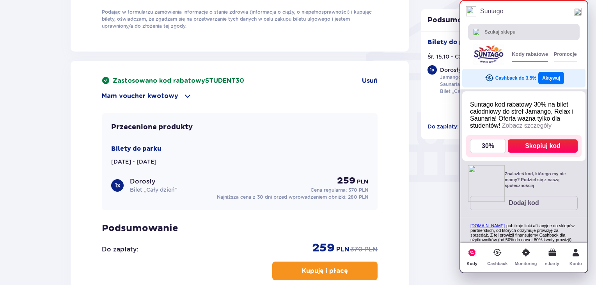
click at [557, 77] on button "Aktywuj" at bounding box center [551, 78] width 26 height 12
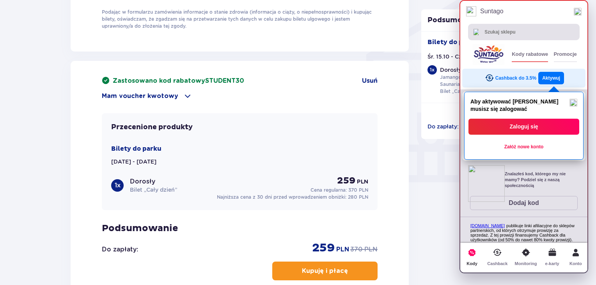
drag, startPoint x: 528, startPoint y: 118, endPoint x: 528, endPoint y: 124, distance: 5.8
click at [528, 124] on div "Zaloguj się Załóż nowe konto" at bounding box center [523, 135] width 111 height 41
click at [528, 124] on button "Zaloguj się" at bounding box center [523, 127] width 111 height 16
